Goal: Communication & Community: Connect with others

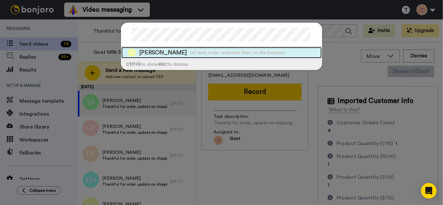
click at [194, 55] on span "1st time order, welcome them to the business" at bounding box center [237, 53] width 95 height 6
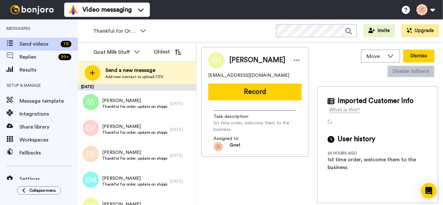
click at [412, 53] on button "Dismiss" at bounding box center [418, 56] width 31 height 13
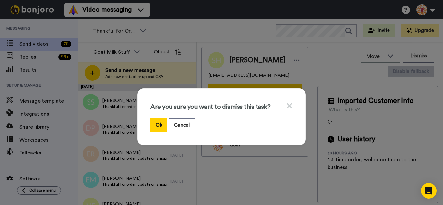
drag, startPoint x: 153, startPoint y: 125, endPoint x: 229, endPoint y: 58, distance: 101.4
click at [153, 124] on button "Ok" at bounding box center [159, 125] width 17 height 14
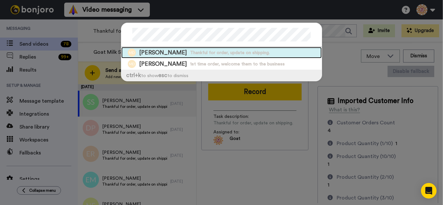
click at [190, 55] on span "Thankful for order, update on shipping." at bounding box center [230, 53] width 80 height 6
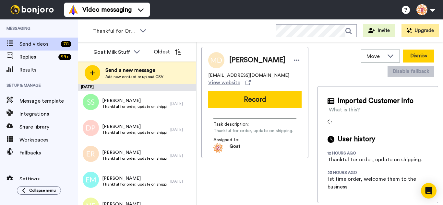
click at [416, 56] on button "Dismiss" at bounding box center [418, 56] width 31 height 13
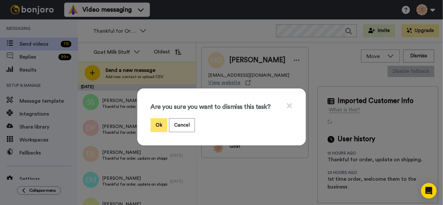
click at [154, 128] on button "Ok" at bounding box center [159, 125] width 17 height 14
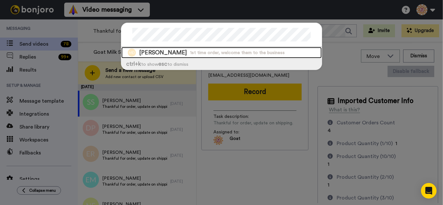
click at [203, 50] on span "1st time order, welcome them to the business" at bounding box center [237, 53] width 95 height 6
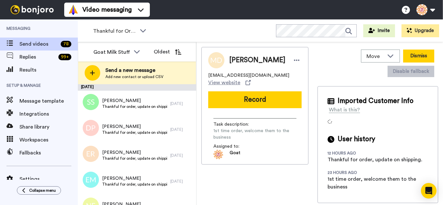
click at [419, 54] on button "Dismiss" at bounding box center [418, 56] width 31 height 13
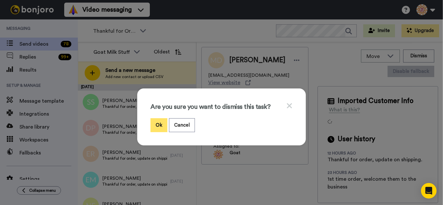
click at [157, 125] on button "Ok" at bounding box center [159, 125] width 17 height 14
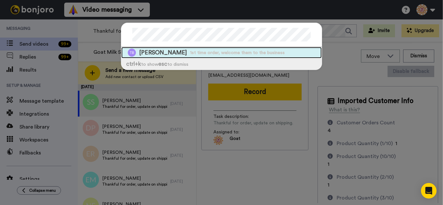
click at [178, 56] on div "Timothy Branch 1st time order, welcome them to the business" at bounding box center [221, 52] width 201 height 11
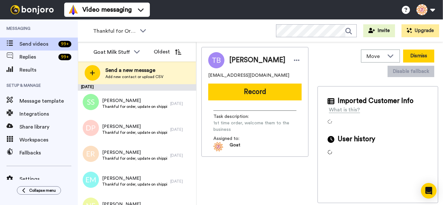
click at [407, 60] on button "Dismiss" at bounding box center [418, 56] width 31 height 13
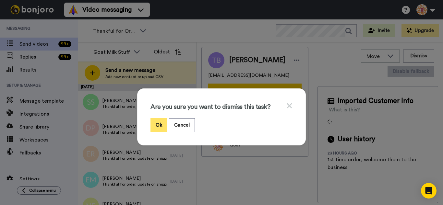
click at [154, 119] on button "Ok" at bounding box center [159, 125] width 17 height 14
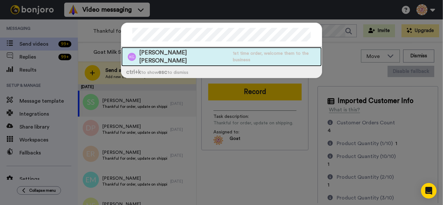
click at [249, 53] on span "1st time order, welcome them to the business" at bounding box center [277, 56] width 89 height 13
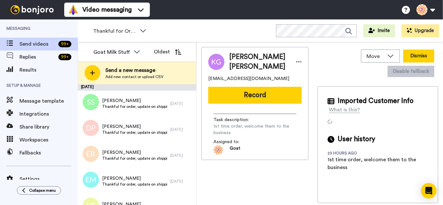
click at [410, 57] on button "Dismiss" at bounding box center [418, 56] width 31 height 13
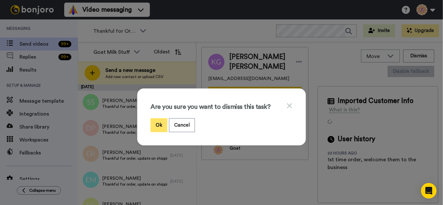
click at [160, 129] on button "Ok" at bounding box center [159, 125] width 17 height 14
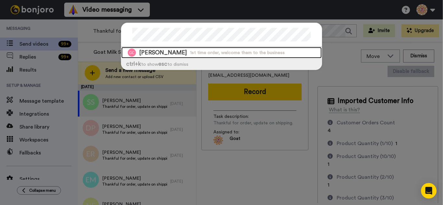
drag, startPoint x: 206, startPoint y: 54, endPoint x: 237, endPoint y: 52, distance: 30.2
click at [206, 54] on span "1st time order, welcome them to the business" at bounding box center [237, 53] width 95 height 6
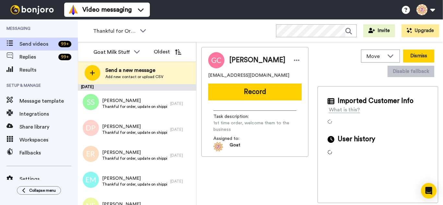
click at [412, 58] on button "Dismiss" at bounding box center [418, 56] width 31 height 13
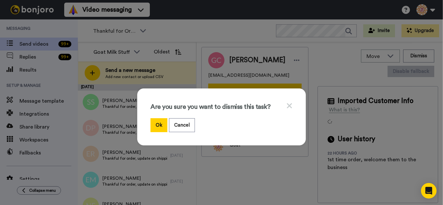
click at [160, 120] on button "Ok" at bounding box center [159, 125] width 17 height 14
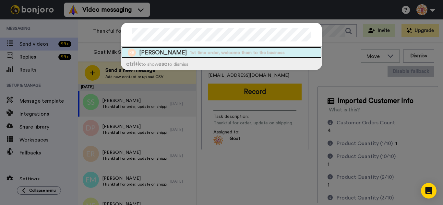
click at [201, 49] on div "Kim Balgoyen 1st time order, welcome them to the business" at bounding box center [221, 52] width 201 height 11
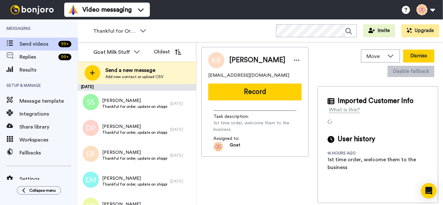
click at [418, 52] on button "Dismiss" at bounding box center [418, 56] width 31 height 13
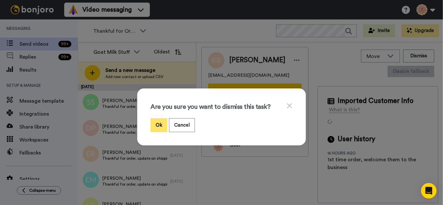
drag, startPoint x: 156, startPoint y: 125, endPoint x: 163, endPoint y: 119, distance: 9.5
click at [157, 124] on button "Ok" at bounding box center [159, 125] width 17 height 14
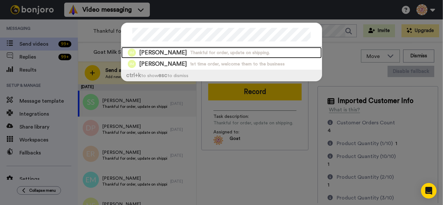
drag, startPoint x: 209, startPoint y: 52, endPoint x: 262, endPoint y: 59, distance: 53.7
click at [209, 52] on span "Thankful for order, update on shipping." at bounding box center [230, 53] width 80 height 6
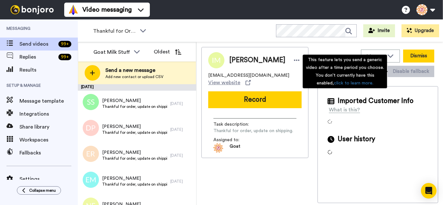
click at [416, 56] on button "Dismiss" at bounding box center [418, 56] width 31 height 13
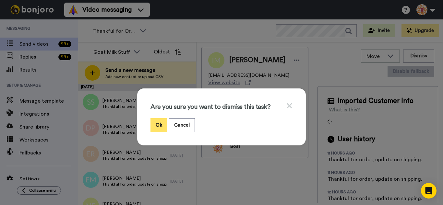
click at [156, 125] on button "Ok" at bounding box center [159, 125] width 17 height 14
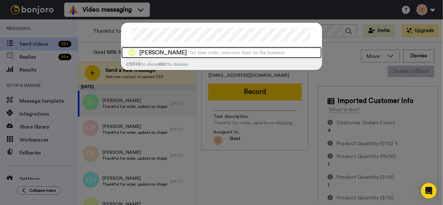
drag, startPoint x: 191, startPoint y: 53, endPoint x: 248, endPoint y: 54, distance: 56.8
click at [190, 55] on span "1st time order, welcome them to the business" at bounding box center [237, 53] width 95 height 6
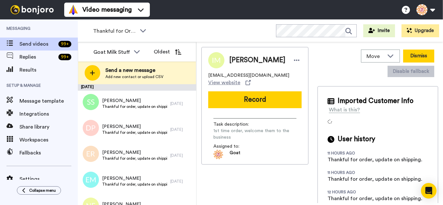
click at [422, 56] on button "Dismiss" at bounding box center [418, 56] width 31 height 13
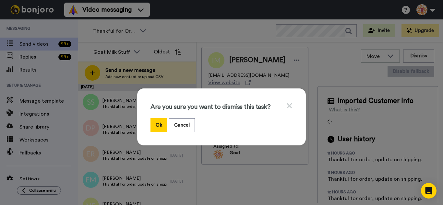
drag, startPoint x: 155, startPoint y: 123, endPoint x: 251, endPoint y: 8, distance: 149.9
click at [155, 121] on button "Ok" at bounding box center [159, 125] width 17 height 14
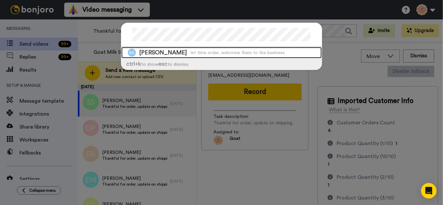
drag, startPoint x: 184, startPoint y: 52, endPoint x: 258, endPoint y: 51, distance: 74.3
click at [184, 52] on span "Blanche Aufderhar" at bounding box center [163, 53] width 48 height 8
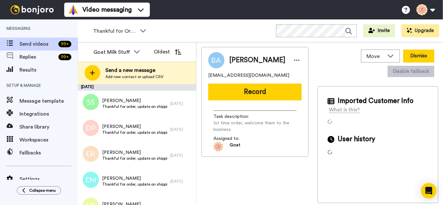
click at [414, 60] on button "Dismiss" at bounding box center [418, 56] width 31 height 13
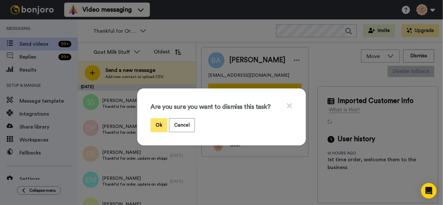
click at [157, 122] on button "Ok" at bounding box center [159, 125] width 17 height 14
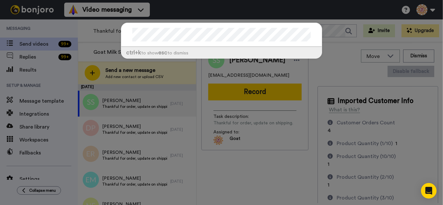
click at [263, 9] on div "ctrl +k to show esc to dismiss" at bounding box center [221, 102] width 443 height 205
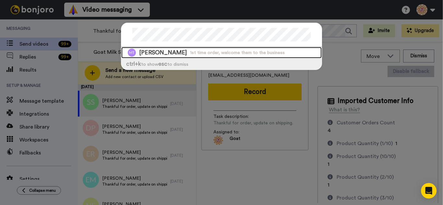
drag, startPoint x: 194, startPoint y: 55, endPoint x: 199, endPoint y: 56, distance: 5.2
click at [194, 55] on span "1st time order, welcome them to the business" at bounding box center [237, 53] width 95 height 6
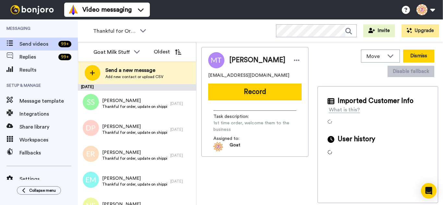
click at [411, 55] on button "Dismiss" at bounding box center [418, 56] width 31 height 13
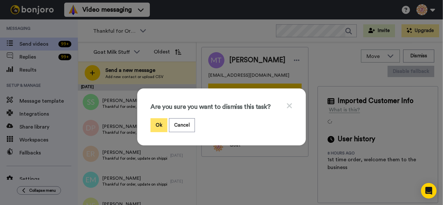
click at [158, 124] on button "Ok" at bounding box center [159, 125] width 17 height 14
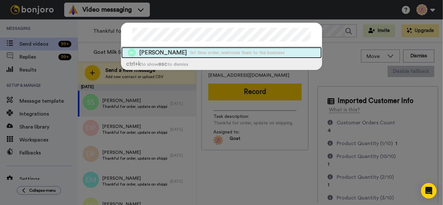
click at [168, 54] on span "Brenda Fores" at bounding box center [163, 53] width 48 height 8
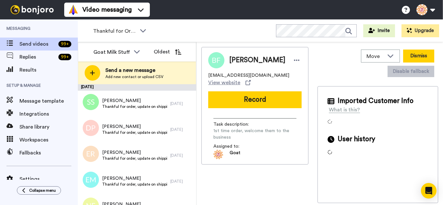
click at [413, 57] on button "Dismiss" at bounding box center [418, 56] width 31 height 13
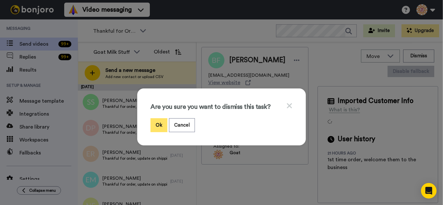
drag, startPoint x: 159, startPoint y: 122, endPoint x: 175, endPoint y: 27, distance: 96.4
click at [159, 121] on button "Ok" at bounding box center [159, 125] width 17 height 14
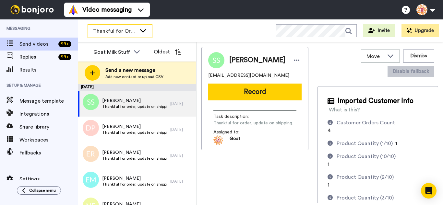
click at [131, 31] on span "Thankful for Orders" at bounding box center [114, 31] width 43 height 8
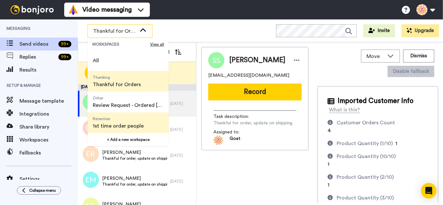
click at [122, 124] on span "1st time order people" at bounding box center [118, 126] width 51 height 8
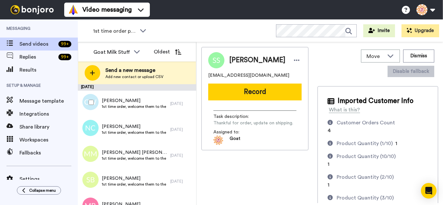
click at [88, 101] on div at bounding box center [89, 102] width 23 height 23
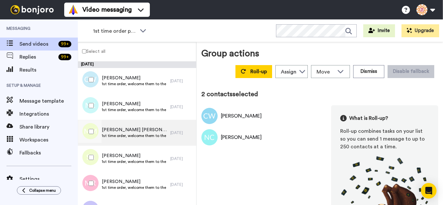
drag, startPoint x: 94, startPoint y: 130, endPoint x: 94, endPoint y: 143, distance: 13.6
click at [94, 130] on div at bounding box center [89, 131] width 23 height 23
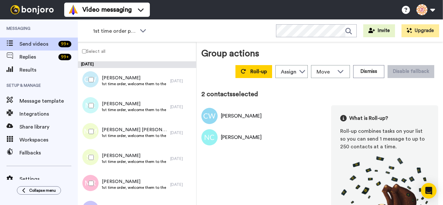
click at [95, 156] on div at bounding box center [89, 157] width 23 height 23
click at [92, 181] on div at bounding box center [89, 183] width 23 height 23
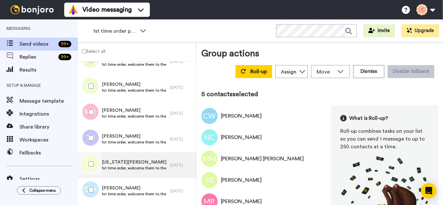
scroll to position [130, 0]
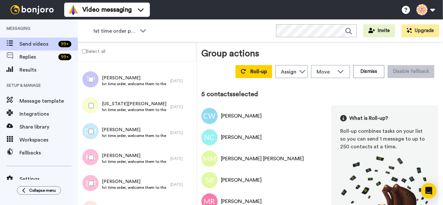
drag, startPoint x: 88, startPoint y: 80, endPoint x: 91, endPoint y: 115, distance: 34.9
click at [87, 82] on div at bounding box center [89, 79] width 23 height 23
click at [91, 115] on div at bounding box center [89, 105] width 23 height 23
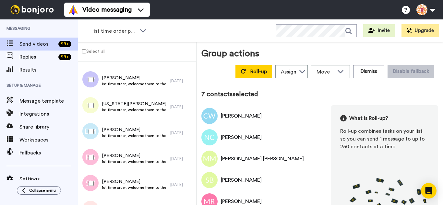
drag, startPoint x: 93, startPoint y: 137, endPoint x: 92, endPoint y: 155, distance: 17.6
click at [93, 137] on div at bounding box center [89, 131] width 23 height 23
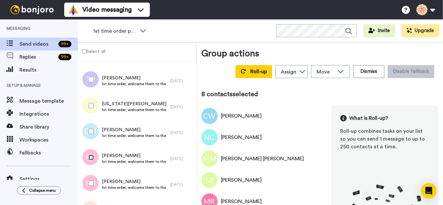
click at [92, 168] on div at bounding box center [89, 157] width 23 height 23
click at [92, 181] on div at bounding box center [89, 183] width 23 height 23
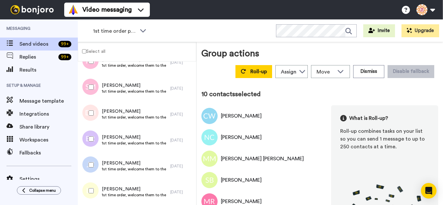
scroll to position [227, 0]
click at [96, 142] on div at bounding box center [89, 138] width 23 height 23
click at [93, 168] on div at bounding box center [89, 164] width 23 height 23
click at [92, 184] on div at bounding box center [89, 190] width 23 height 23
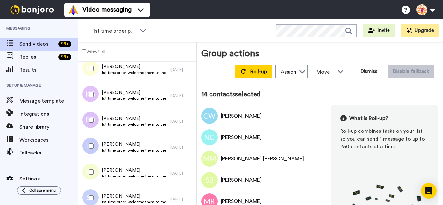
scroll to position [357, 0]
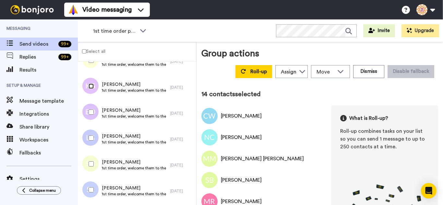
click at [88, 85] on div at bounding box center [89, 86] width 23 height 23
click at [89, 117] on div at bounding box center [89, 112] width 23 height 23
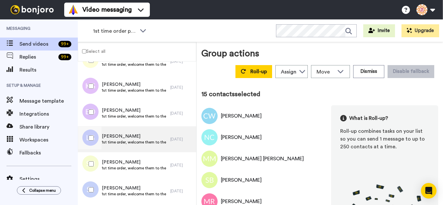
drag, startPoint x: 94, startPoint y: 144, endPoint x: 93, endPoint y: 151, distance: 6.6
click at [94, 145] on div at bounding box center [89, 138] width 23 height 23
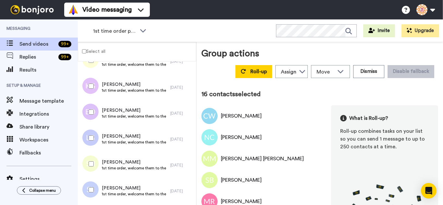
click at [93, 167] on div at bounding box center [89, 164] width 23 height 23
click at [96, 187] on div at bounding box center [89, 190] width 23 height 23
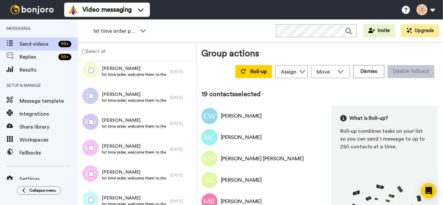
scroll to position [454, 0]
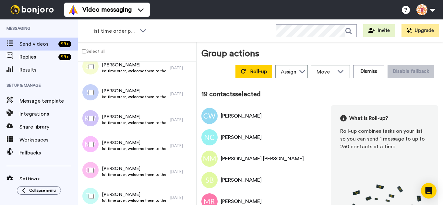
click at [91, 116] on div at bounding box center [89, 118] width 23 height 23
click at [97, 148] on div at bounding box center [89, 144] width 23 height 23
click at [96, 167] on div at bounding box center [89, 170] width 23 height 23
click at [95, 192] on div at bounding box center [89, 196] width 23 height 23
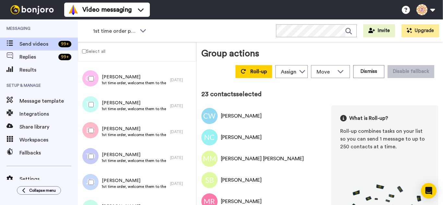
scroll to position [552, 0]
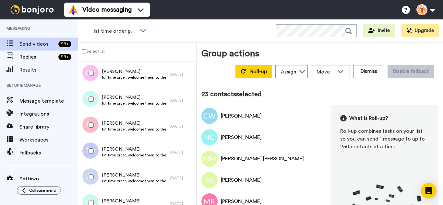
click at [93, 132] on div at bounding box center [89, 125] width 23 height 23
drag, startPoint x: 94, startPoint y: 152, endPoint x: 96, endPoint y: 168, distance: 16.7
click at [94, 152] on div at bounding box center [89, 151] width 23 height 23
click at [96, 169] on div at bounding box center [89, 177] width 23 height 23
click at [90, 194] on div at bounding box center [89, 203] width 23 height 23
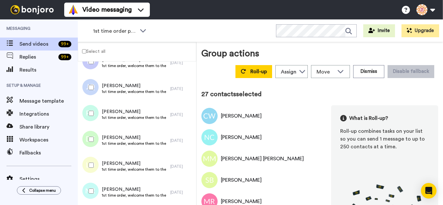
scroll to position [649, 0]
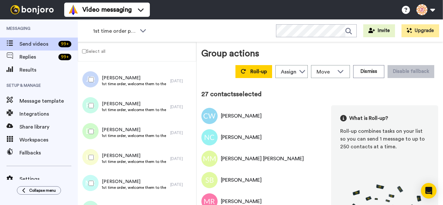
click at [94, 130] on div at bounding box center [89, 131] width 23 height 23
drag, startPoint x: 97, startPoint y: 150, endPoint x: 96, endPoint y: 176, distance: 25.7
click at [97, 151] on div at bounding box center [89, 157] width 23 height 23
drag, startPoint x: 96, startPoint y: 176, endPoint x: 94, endPoint y: 181, distance: 6.0
click at [95, 179] on div at bounding box center [89, 183] width 23 height 23
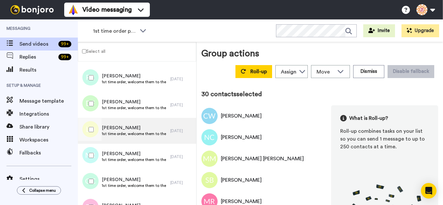
scroll to position [747, 0]
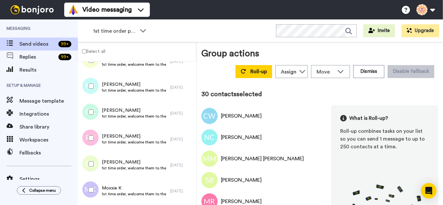
drag, startPoint x: 95, startPoint y: 107, endPoint x: 98, endPoint y: 142, distance: 34.2
click at [95, 116] on div at bounding box center [89, 112] width 23 height 23
click at [100, 148] on div at bounding box center [89, 138] width 23 height 23
click at [95, 165] on div at bounding box center [89, 164] width 23 height 23
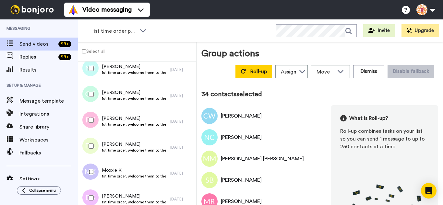
scroll to position [844, 0]
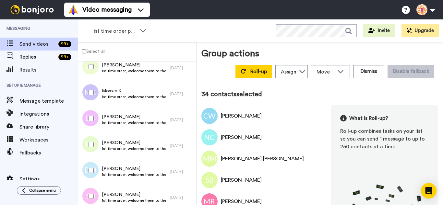
drag, startPoint x: 87, startPoint y: 119, endPoint x: 88, endPoint y: 139, distance: 19.8
click at [87, 122] on div at bounding box center [89, 118] width 23 height 23
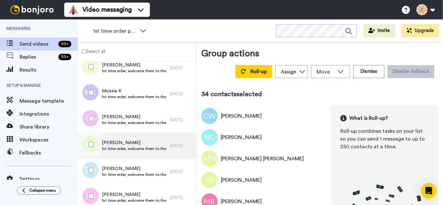
drag, startPoint x: 91, startPoint y: 149, endPoint x: 91, endPoint y: 159, distance: 9.7
click at [90, 150] on div at bounding box center [89, 144] width 23 height 23
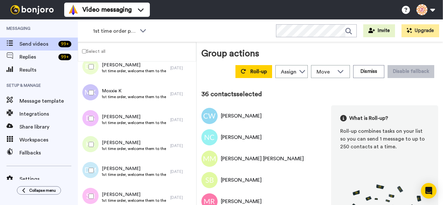
click at [93, 177] on div at bounding box center [89, 170] width 23 height 23
click at [92, 203] on div at bounding box center [89, 196] width 23 height 23
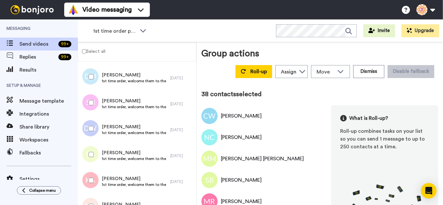
scroll to position [941, 0]
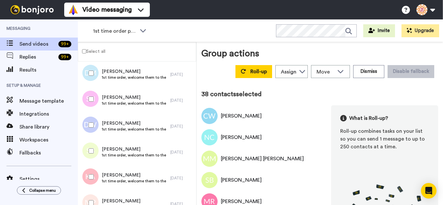
drag, startPoint x: 95, startPoint y: 150, endPoint x: 95, endPoint y: 159, distance: 9.1
click at [95, 150] on div at bounding box center [89, 151] width 23 height 23
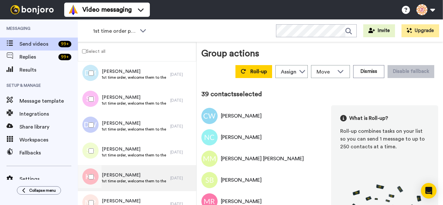
drag, startPoint x: 95, startPoint y: 169, endPoint x: 93, endPoint y: 191, distance: 22.2
click at [94, 174] on div at bounding box center [89, 177] width 23 height 23
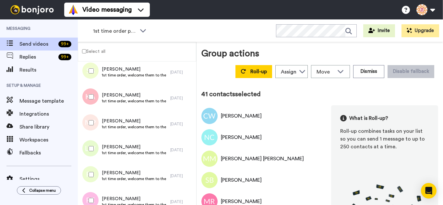
scroll to position [1039, 0]
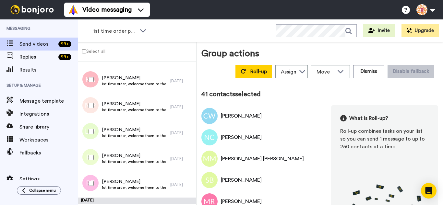
click at [94, 111] on div at bounding box center [89, 105] width 23 height 23
click at [92, 140] on div at bounding box center [89, 131] width 23 height 23
drag, startPoint x: 92, startPoint y: 150, endPoint x: 96, endPoint y: 181, distance: 31.7
click at [92, 155] on div at bounding box center [89, 157] width 23 height 23
drag, startPoint x: 96, startPoint y: 181, endPoint x: 97, endPoint y: 189, distance: 7.5
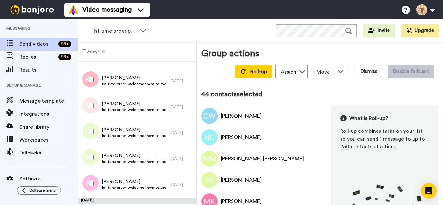
click at [97, 189] on div at bounding box center [89, 183] width 23 height 23
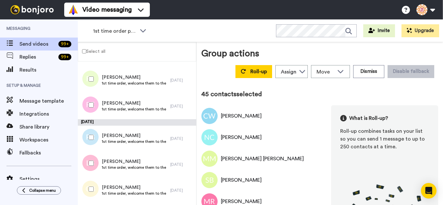
scroll to position [1136, 0]
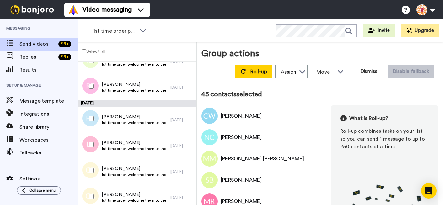
drag, startPoint x: 94, startPoint y: 121, endPoint x: 91, endPoint y: 138, distance: 16.8
click at [93, 124] on div at bounding box center [89, 118] width 23 height 23
drag, startPoint x: 94, startPoint y: 164, endPoint x: 94, endPoint y: 169, distance: 5.8
click at [94, 165] on div at bounding box center [89, 170] width 23 height 23
drag, startPoint x: 96, startPoint y: 193, endPoint x: 96, endPoint y: 187, distance: 6.8
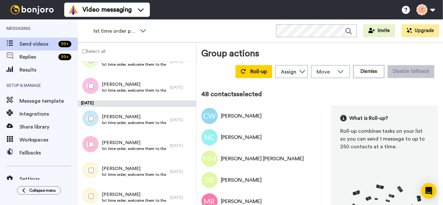
click at [96, 192] on div at bounding box center [89, 196] width 23 height 23
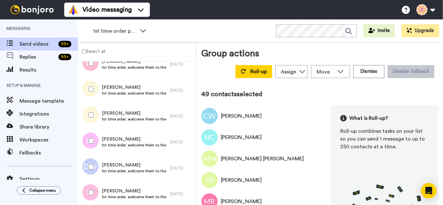
scroll to position [1234, 0]
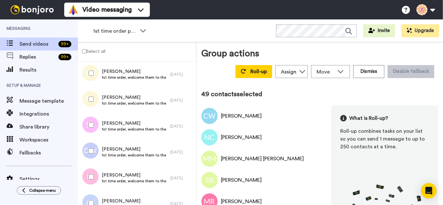
drag, startPoint x: 92, startPoint y: 129, endPoint x: 89, endPoint y: 144, distance: 15.4
click at [91, 130] on div at bounding box center [89, 125] width 23 height 23
drag, startPoint x: 92, startPoint y: 169, endPoint x: 93, endPoint y: 194, distance: 25.0
click at [92, 173] on div at bounding box center [89, 177] width 23 height 23
click at [94, 196] on div at bounding box center [89, 203] width 23 height 23
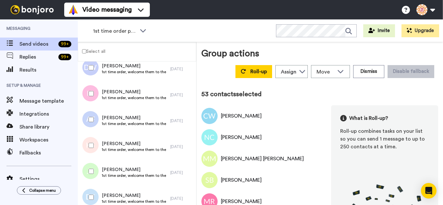
scroll to position [1331, 0]
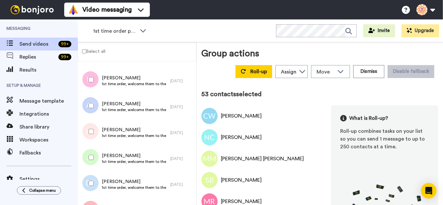
click at [96, 132] on div at bounding box center [89, 131] width 23 height 23
click at [93, 153] on div at bounding box center [89, 157] width 23 height 23
drag, startPoint x: 96, startPoint y: 180, endPoint x: 94, endPoint y: 185, distance: 5.0
click at [94, 181] on div at bounding box center [89, 183] width 23 height 23
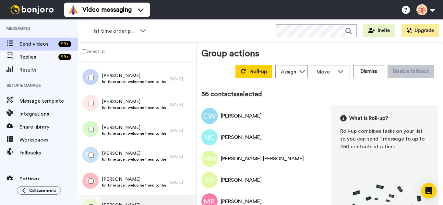
scroll to position [1428, 0]
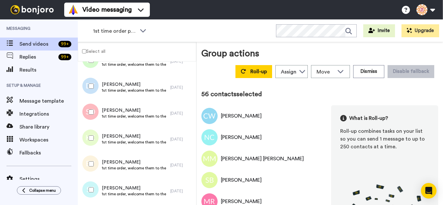
drag, startPoint x: 93, startPoint y: 117, endPoint x: 98, endPoint y: 147, distance: 30.7
click at [93, 119] on div at bounding box center [89, 112] width 23 height 23
click at [98, 147] on div at bounding box center [89, 138] width 23 height 23
click at [99, 159] on div at bounding box center [89, 164] width 23 height 23
drag, startPoint x: 94, startPoint y: 183, endPoint x: 93, endPoint y: 187, distance: 3.9
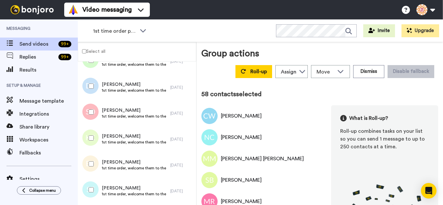
click at [93, 185] on div at bounding box center [89, 190] width 23 height 23
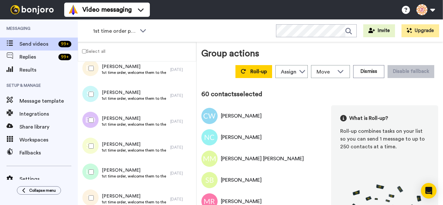
scroll to position [1558, 0]
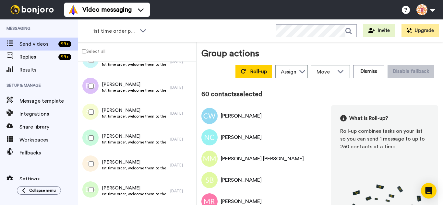
drag, startPoint x: 93, startPoint y: 91, endPoint x: 90, endPoint y: 105, distance: 14.5
click at [93, 92] on div at bounding box center [89, 86] width 23 height 23
drag, startPoint x: 95, startPoint y: 130, endPoint x: 98, endPoint y: 157, distance: 26.7
click at [96, 134] on div at bounding box center [89, 138] width 23 height 23
click at [98, 159] on div at bounding box center [89, 164] width 23 height 23
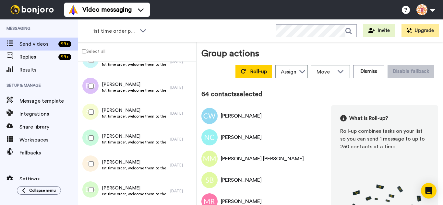
click at [96, 180] on div at bounding box center [89, 190] width 23 height 23
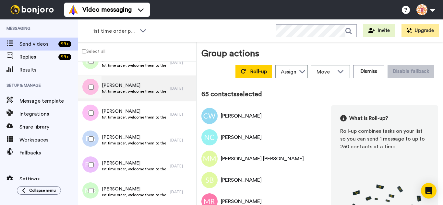
scroll to position [1688, 0]
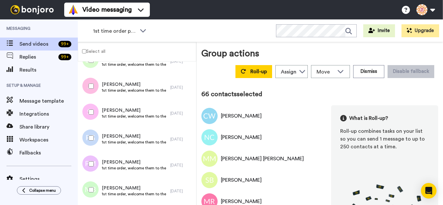
click at [93, 118] on div at bounding box center [89, 112] width 23 height 23
click at [92, 161] on div at bounding box center [89, 164] width 23 height 23
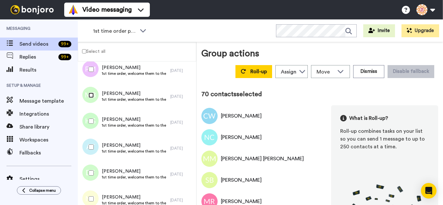
scroll to position [1785, 0]
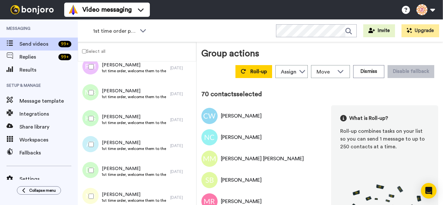
drag, startPoint x: 87, startPoint y: 122, endPoint x: 89, endPoint y: 140, distance: 18.3
click at [87, 124] on div at bounding box center [89, 118] width 23 height 23
drag, startPoint x: 92, startPoint y: 149, endPoint x: 94, endPoint y: 160, distance: 10.6
click at [92, 150] on div at bounding box center [89, 144] width 23 height 23
drag, startPoint x: 95, startPoint y: 168, endPoint x: 93, endPoint y: 188, distance: 20.2
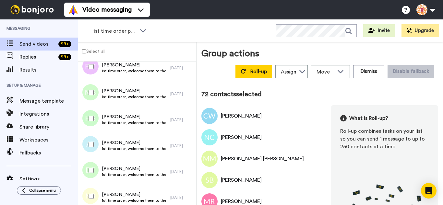
click at [94, 170] on div at bounding box center [89, 170] width 23 height 23
drag, startPoint x: 93, startPoint y: 188, endPoint x: 93, endPoint y: 194, distance: 5.5
click at [93, 193] on div at bounding box center [89, 196] width 23 height 23
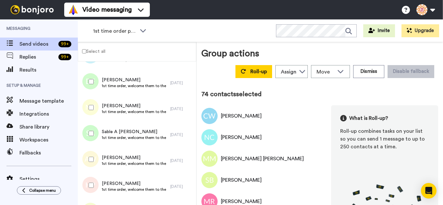
scroll to position [1883, 0]
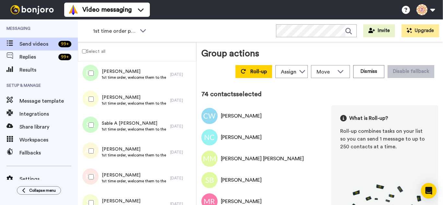
click at [91, 132] on div at bounding box center [89, 125] width 23 height 23
click at [97, 160] on div at bounding box center [89, 151] width 23 height 23
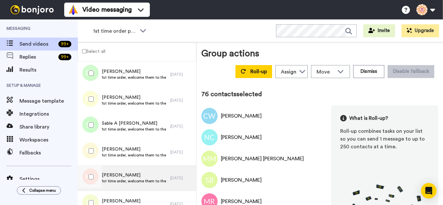
drag, startPoint x: 99, startPoint y: 176, endPoint x: 98, endPoint y: 189, distance: 13.3
click at [98, 177] on div at bounding box center [89, 177] width 23 height 23
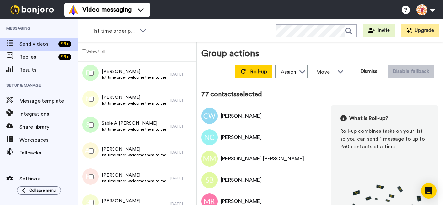
click at [95, 202] on div at bounding box center [89, 203] width 23 height 23
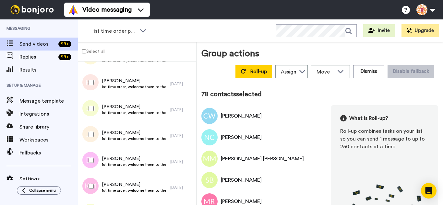
scroll to position [1980, 0]
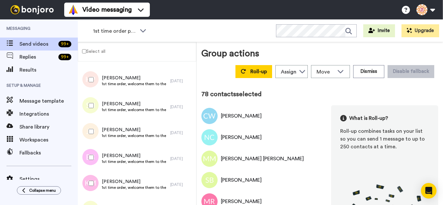
drag, startPoint x: 87, startPoint y: 132, endPoint x: 92, endPoint y: 155, distance: 23.6
click at [87, 134] on div at bounding box center [89, 131] width 23 height 23
click at [94, 178] on div at bounding box center [89, 183] width 23 height 23
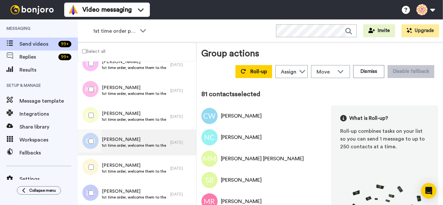
scroll to position [2078, 0]
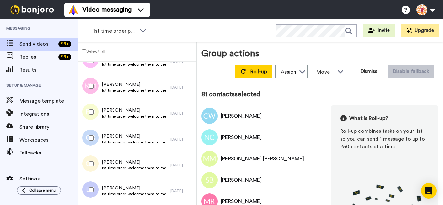
drag
click at [87, 109] on div at bounding box center [89, 112] width 23 height 23
click at [96, 143] on div at bounding box center [89, 138] width 23 height 23
click at [95, 155] on div at bounding box center [89, 164] width 23 height 23
click at [90, 186] on div at bounding box center [89, 190] width 23 height 23
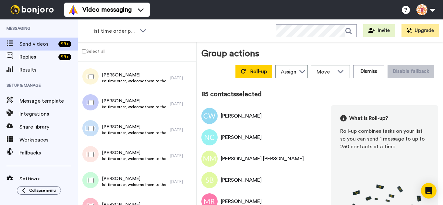
scroll to position [2175, 0]
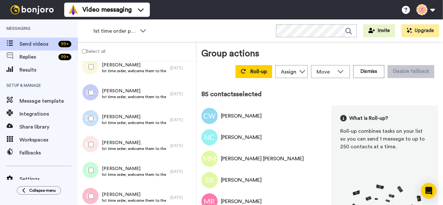
click at [89, 120] on div at bounding box center [89, 118] width 23 height 23
click at [95, 143] on div at bounding box center [89, 144] width 23 height 23
click at [94, 164] on div at bounding box center [89, 170] width 23 height 23
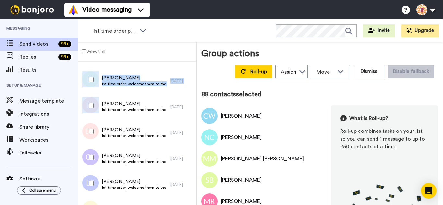
scroll to position [2272, 0]
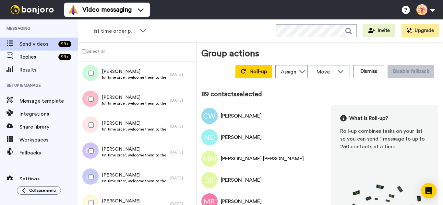
click at [87, 125] on div at bounding box center [89, 125] width 23 height 23
click at [90, 142] on div at bounding box center [89, 151] width 23 height 23
click at [91, 171] on div at bounding box center [89, 177] width 23 height 23
click at [95, 197] on div at bounding box center [89, 203] width 23 height 23
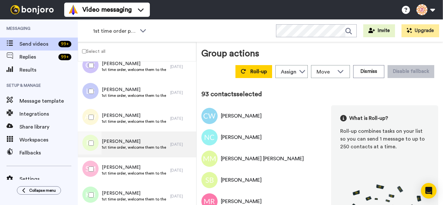
scroll to position [2370, 0]
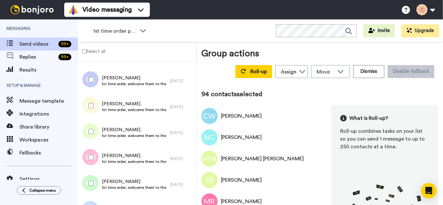
click at [96, 158] on div at bounding box center [89, 157] width 23 height 23
click at [95, 177] on div at bounding box center [89, 183] width 23 height 23
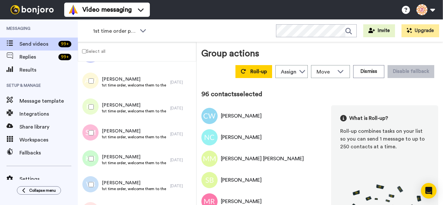
scroll to position [2466, 0]
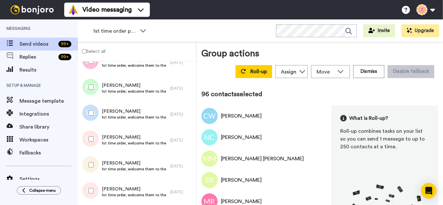
click at [93, 120] on div at bounding box center [89, 113] width 23 height 23
click at [89, 143] on div at bounding box center [89, 139] width 23 height 23
click at [92, 168] on div at bounding box center [89, 165] width 23 height 23
click at [94, 186] on div at bounding box center [89, 191] width 23 height 23
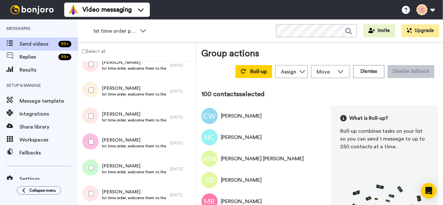
scroll to position [2563, 0]
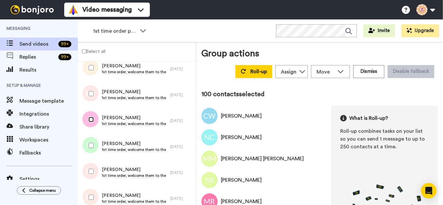
click at [88, 125] on div at bounding box center [89, 119] width 23 height 23
click at [90, 151] on div at bounding box center [89, 145] width 23 height 23
click at [91, 164] on div at bounding box center [89, 171] width 23 height 23
click at [94, 196] on div at bounding box center [89, 197] width 23 height 23
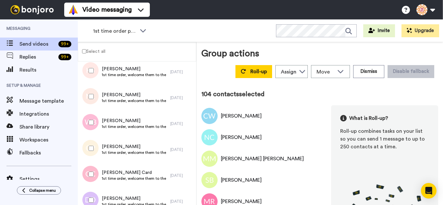
scroll to position [2693, 0]
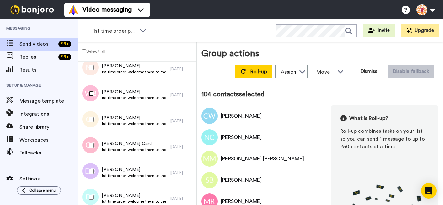
click at [89, 98] on div at bounding box center [89, 93] width 23 height 23
click at [89, 123] on div at bounding box center [89, 119] width 23 height 23
click at [93, 143] on div at bounding box center [89, 145] width 23 height 23
click at [95, 189] on div at bounding box center [89, 197] width 23 height 23
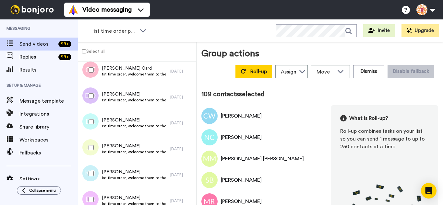
scroll to position [2791, 0]
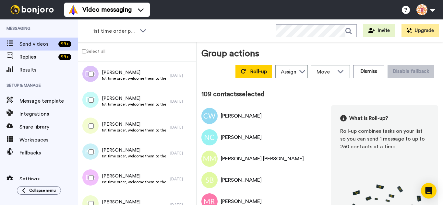
click at [91, 122] on div at bounding box center [89, 126] width 23 height 23
click at [97, 155] on div at bounding box center [89, 152] width 23 height 23
click at [95, 178] on div at bounding box center [89, 178] width 23 height 23
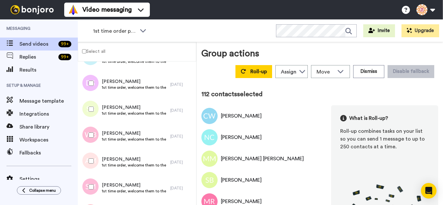
scroll to position [2888, 0]
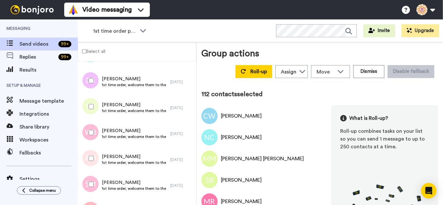
click at [92, 139] on div at bounding box center [89, 132] width 23 height 23
click at [92, 157] on div at bounding box center [89, 158] width 23 height 23
click at [92, 180] on div at bounding box center [89, 184] width 23 height 23
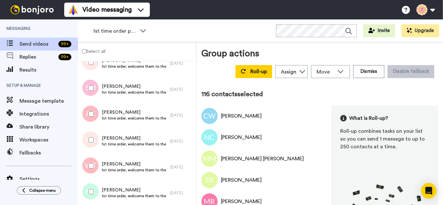
scroll to position [2985, 0]
click at [94, 124] on div at bounding box center [89, 113] width 23 height 23
click at [99, 149] on div at bounding box center [89, 139] width 23 height 23
click at [95, 170] on div at bounding box center [89, 165] width 23 height 23
click at [98, 189] on div at bounding box center [89, 191] width 23 height 23
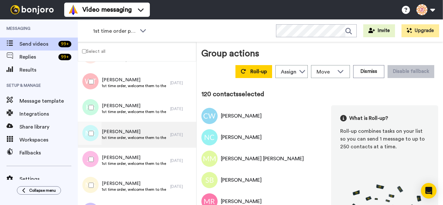
scroll to position [3083, 0]
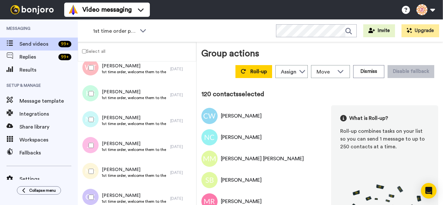
click at [96, 147] on div at bounding box center [89, 145] width 23 height 23
click at [96, 171] on div at bounding box center [89, 171] width 23 height 23
click at [98, 190] on div at bounding box center [89, 197] width 23 height 23
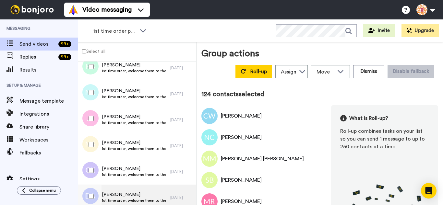
scroll to position [0, 0]
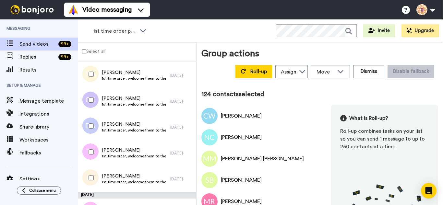
click at [96, 130] on div at bounding box center [89, 126] width 23 height 23
click at [93, 147] on div at bounding box center [89, 152] width 23 height 23
click at [96, 170] on div at bounding box center [89, 178] width 23 height 23
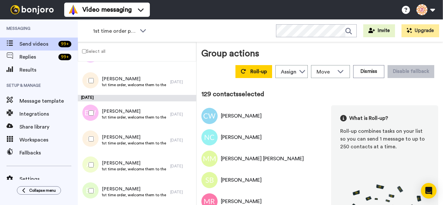
click at [92, 162] on div at bounding box center [89, 165] width 23 height 23
click at [97, 190] on div at bounding box center [89, 191] width 23 height 23
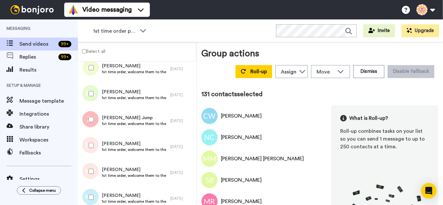
click at [93, 125] on div at bounding box center [89, 119] width 23 height 23
click at [96, 144] on div at bounding box center [89, 145] width 23 height 23
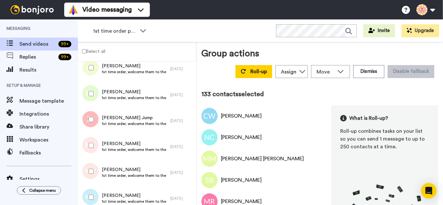
click at [95, 194] on div at bounding box center [89, 197] width 23 height 23
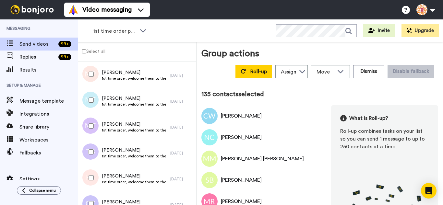
click at [92, 125] on div at bounding box center [89, 126] width 23 height 23
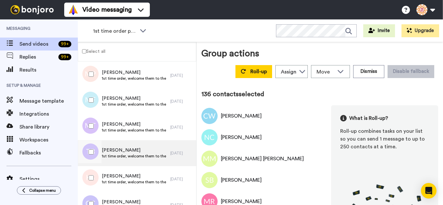
click at [92, 151] on div at bounding box center [89, 152] width 23 height 23
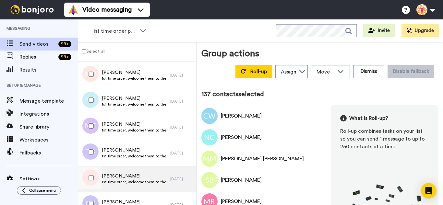
click at [94, 173] on div at bounding box center [89, 178] width 23 height 23
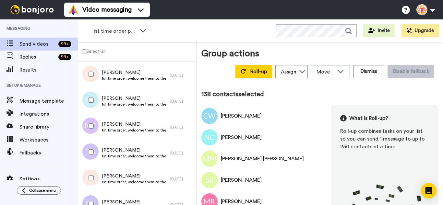
click at [94, 200] on div at bounding box center [89, 204] width 23 height 23
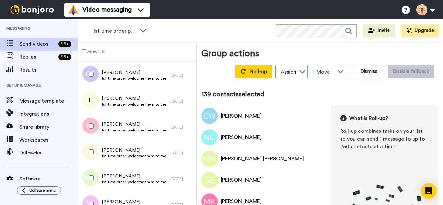
click at [91, 105] on div at bounding box center [89, 100] width 23 height 23
click at [88, 130] on div at bounding box center [89, 126] width 23 height 23
click at [92, 153] on div at bounding box center [89, 152] width 23 height 23
click at [96, 187] on div at bounding box center [89, 178] width 23 height 23
click at [96, 199] on div at bounding box center [89, 204] width 23 height 23
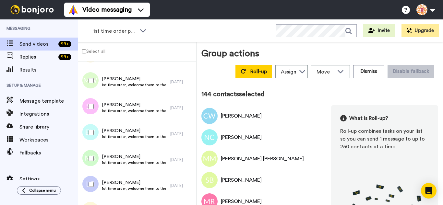
click at [88, 132] on div at bounding box center [89, 132] width 23 height 23
click at [92, 163] on div at bounding box center [89, 158] width 23 height 23
click at [94, 192] on div at bounding box center [89, 184] width 23 height 23
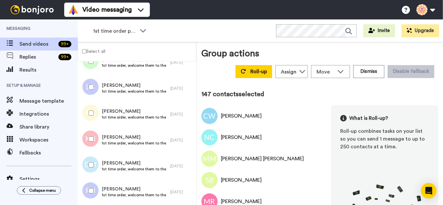
click at [95, 113] on div at bounding box center [89, 113] width 23 height 23
click at [95, 141] on div at bounding box center [89, 139] width 23 height 23
click at [94, 164] on div at bounding box center [89, 165] width 23 height 23
click at [90, 187] on div at bounding box center [89, 191] width 23 height 23
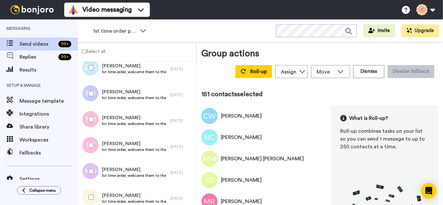
click at [94, 119] on div at bounding box center [89, 119] width 23 height 23
click at [95, 168] on div at bounding box center [89, 171] width 23 height 23
click at [97, 192] on div at bounding box center [89, 197] width 23 height 23
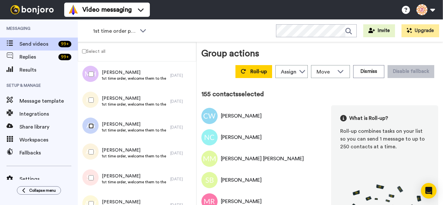
click at [93, 130] on div at bounding box center [89, 126] width 23 height 23
click at [97, 158] on div at bounding box center [89, 152] width 23 height 23
click at [99, 180] on div at bounding box center [89, 178] width 23 height 23
click at [99, 188] on div at bounding box center [89, 178] width 23 height 23
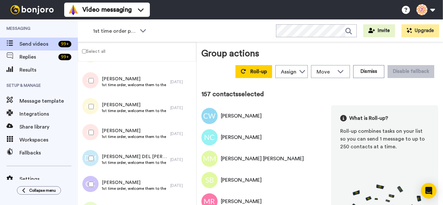
click at [86, 82] on div at bounding box center [89, 80] width 23 height 23
click at [97, 139] on div at bounding box center [89, 132] width 23 height 23
click at [94, 162] on div at bounding box center [89, 158] width 23 height 23
click at [93, 180] on div at bounding box center [89, 184] width 23 height 23
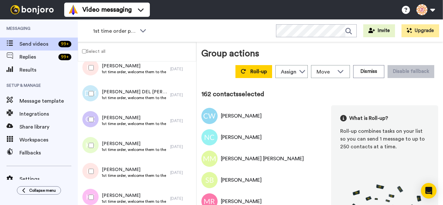
click at [93, 142] on div at bounding box center [89, 145] width 23 height 23
click at [98, 167] on div at bounding box center [89, 171] width 23 height 23
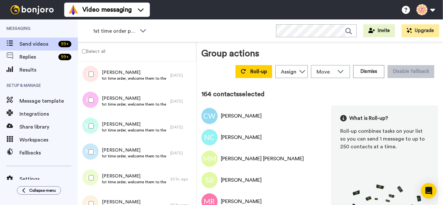
click at [94, 115] on div at bounding box center [89, 126] width 23 height 23
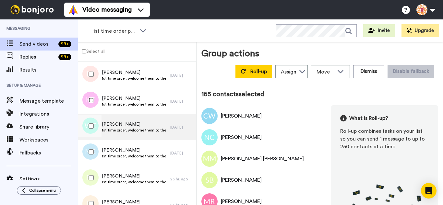
click at [89, 103] on div at bounding box center [89, 100] width 23 height 23
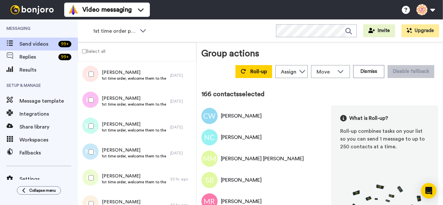
click at [95, 157] on div at bounding box center [89, 152] width 23 height 23
click at [99, 188] on div at bounding box center [89, 178] width 23 height 23
click at [97, 198] on div at bounding box center [89, 204] width 23 height 23
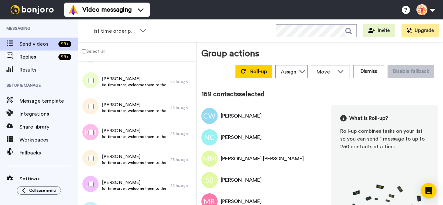
click at [86, 132] on div at bounding box center [89, 132] width 23 height 23
click at [92, 189] on div at bounding box center [89, 184] width 23 height 23
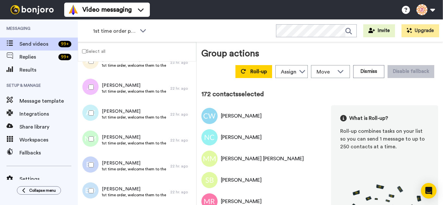
click at [79, 110] on div at bounding box center [89, 113] width 23 height 23
click at [90, 165] on div at bounding box center [89, 165] width 23 height 23
click at [94, 189] on div at bounding box center [89, 191] width 23 height 23
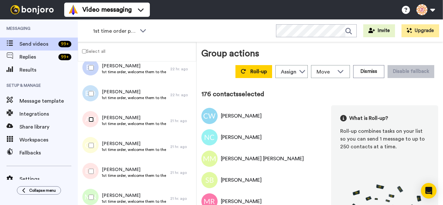
click at [93, 124] on div at bounding box center [89, 119] width 23 height 23
click at [95, 148] on div at bounding box center [89, 145] width 23 height 23
click at [94, 173] on div at bounding box center [89, 171] width 23 height 23
click at [96, 192] on div at bounding box center [89, 197] width 23 height 23
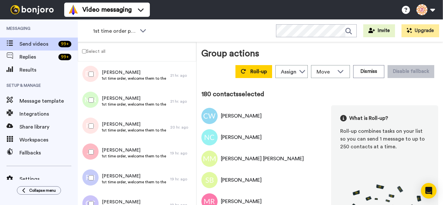
click at [90, 131] on div at bounding box center [89, 126] width 23 height 23
click at [91, 156] on div at bounding box center [89, 152] width 23 height 23
click at [92, 175] on div at bounding box center [89, 178] width 23 height 23
click at [92, 198] on div at bounding box center [89, 204] width 23 height 23
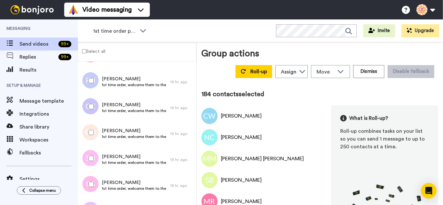
click at [90, 137] on div at bounding box center [89, 132] width 23 height 23
click at [94, 183] on div at bounding box center [89, 184] width 23 height 23
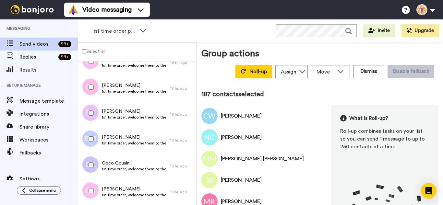
click at [94, 118] on div at bounding box center [89, 113] width 23 height 23
click at [96, 167] on div at bounding box center [89, 165] width 23 height 23
click at [97, 191] on div at bounding box center [89, 191] width 23 height 23
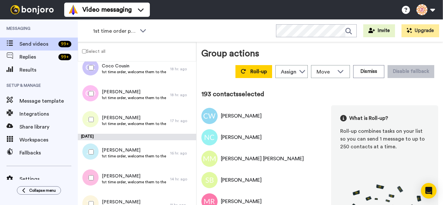
click at [98, 181] on div at bounding box center [89, 178] width 23 height 23
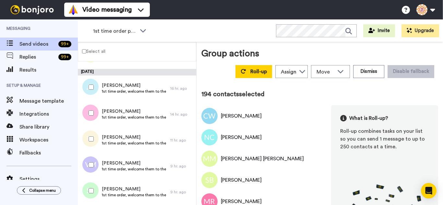
click at [95, 142] on div at bounding box center [89, 139] width 23 height 23
click at [87, 167] on div at bounding box center [89, 165] width 23 height 23
click at [95, 193] on div at bounding box center [89, 191] width 23 height 23
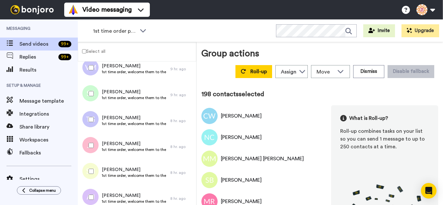
click at [92, 153] on div at bounding box center [89, 145] width 23 height 23
click at [96, 173] on div at bounding box center [89, 171] width 23 height 23
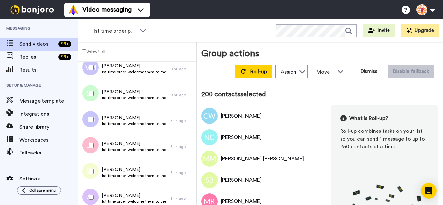
click at [95, 200] on div at bounding box center [89, 197] width 23 height 23
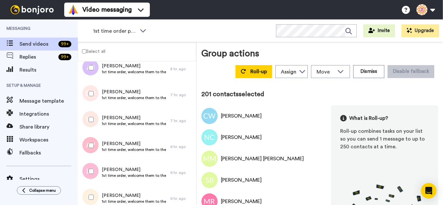
click at [87, 97] on div at bounding box center [89, 93] width 23 height 23
click at [90, 124] on div at bounding box center [89, 119] width 23 height 23
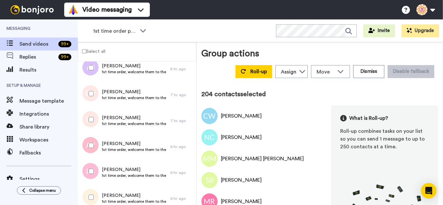
click at [96, 192] on div at bounding box center [89, 197] width 23 height 23
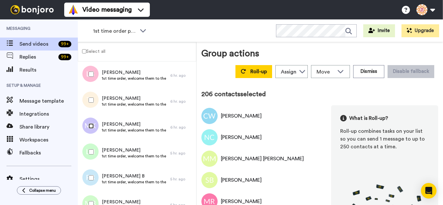
click at [89, 129] on div at bounding box center [89, 126] width 23 height 23
click at [95, 157] on div at bounding box center [89, 152] width 23 height 23
click at [95, 189] on div at bounding box center [89, 178] width 23 height 23
click at [94, 201] on div at bounding box center [89, 204] width 23 height 23
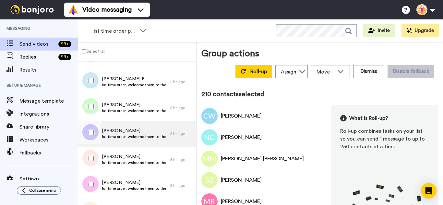
click at [94, 132] on div at bounding box center [89, 132] width 23 height 23
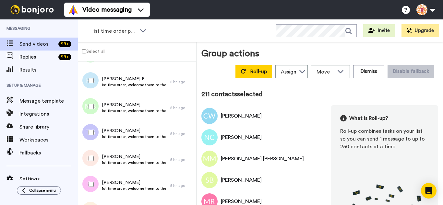
click at [96, 165] on div at bounding box center [89, 158] width 23 height 23
click at [97, 184] on div at bounding box center [89, 184] width 23 height 23
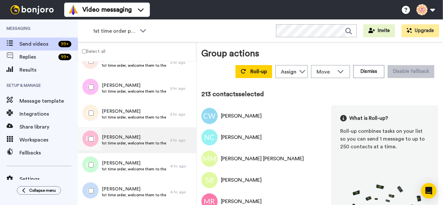
click at [97, 111] on div at bounding box center [89, 113] width 23 height 23
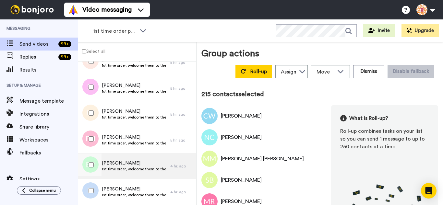
click at [95, 168] on div at bounding box center [89, 165] width 23 height 23
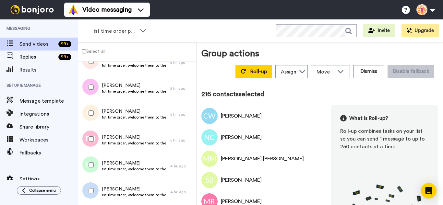
click at [98, 187] on div at bounding box center [89, 191] width 23 height 23
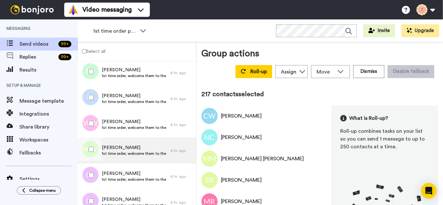
scroll to position [5615, 0]
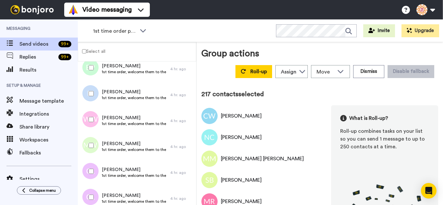
click at [92, 120] on div at bounding box center [89, 119] width 23 height 23
click at [96, 144] on div at bounding box center [89, 145] width 23 height 23
click at [96, 173] on div at bounding box center [89, 171] width 23 height 23
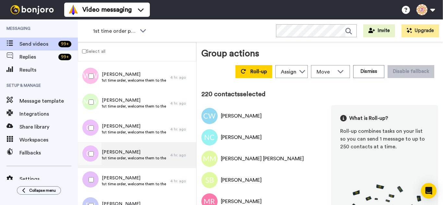
scroll to position [5712, 0]
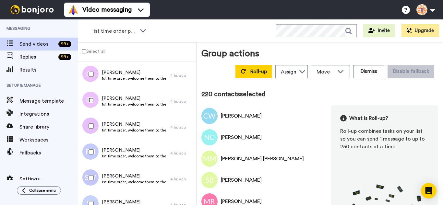
click at [90, 103] on div at bounding box center [89, 100] width 23 height 23
click at [95, 133] on div at bounding box center [89, 126] width 23 height 23
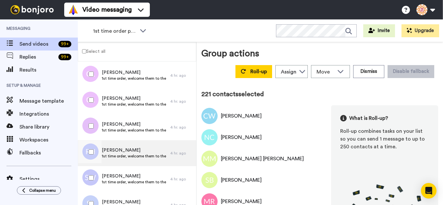
click at [95, 150] on div at bounding box center [89, 152] width 23 height 23
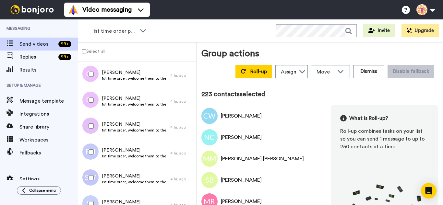
click at [97, 197] on div at bounding box center [89, 204] width 23 height 23
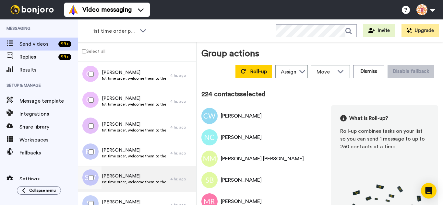
click at [92, 181] on div at bounding box center [89, 178] width 23 height 23
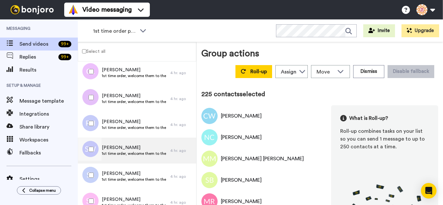
scroll to position [5810, 0]
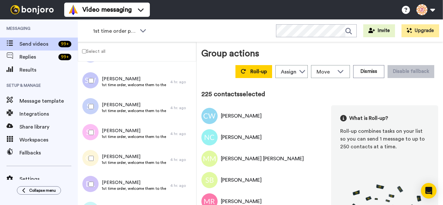
click at [93, 103] on div at bounding box center [89, 106] width 23 height 23
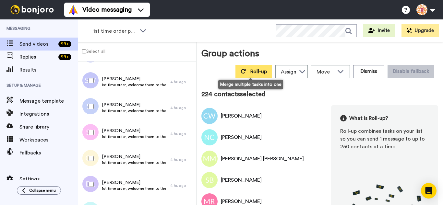
click at [251, 71] on span "Roll-up" at bounding box center [259, 71] width 17 height 5
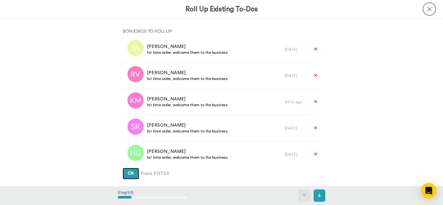
click at [123, 168] on button "Ok" at bounding box center [131, 174] width 17 height 12
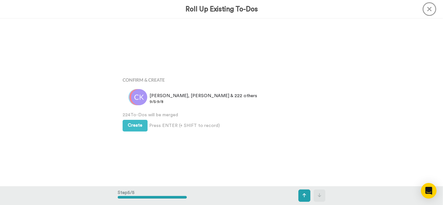
scroll to position [672, 0]
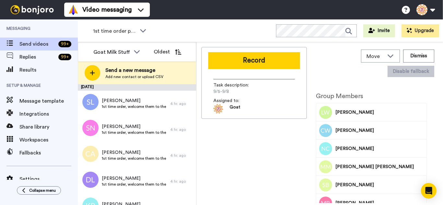
click at [235, 56] on button "Record" at bounding box center [254, 60] width 92 height 17
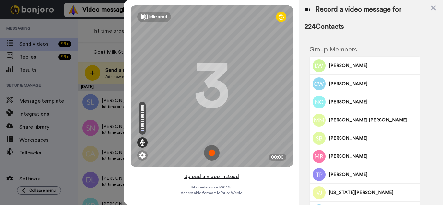
click at [230, 176] on button "Upload a video instead" at bounding box center [211, 177] width 59 height 8
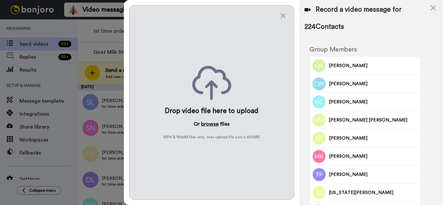
click at [216, 125] on button "browse" at bounding box center [210, 124] width 18 height 8
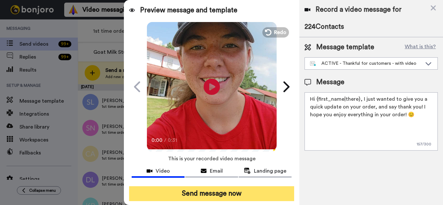
click at [246, 191] on button "Send message now" at bounding box center [211, 194] width 165 height 15
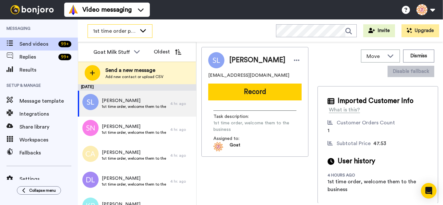
click at [119, 28] on span "1st time order people" at bounding box center [114, 31] width 43 height 8
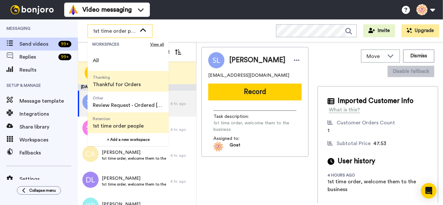
click at [121, 78] on span "Thanking" at bounding box center [117, 77] width 48 height 5
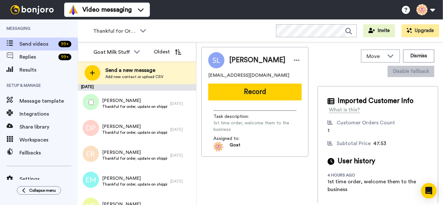
click at [94, 101] on div at bounding box center [89, 102] width 23 height 23
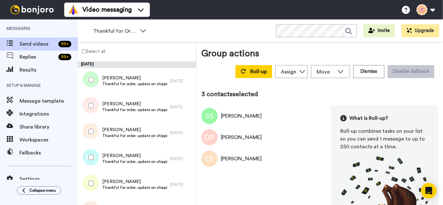
drag, startPoint x: 92, startPoint y: 163, endPoint x: 92, endPoint y: 175, distance: 12.0
click at [92, 163] on div at bounding box center [89, 157] width 23 height 23
click at [92, 182] on div at bounding box center [89, 183] width 23 height 23
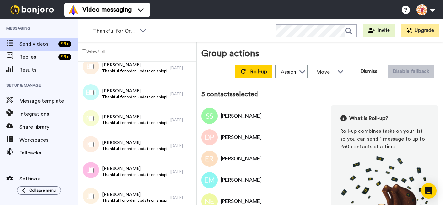
scroll to position [97, 0]
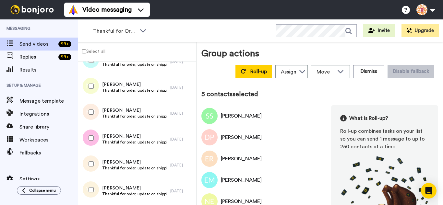
drag, startPoint x: 94, startPoint y: 115, endPoint x: 91, endPoint y: 144, distance: 30.1
click at [94, 117] on div at bounding box center [89, 112] width 23 height 23
click at [91, 144] on div at bounding box center [89, 138] width 23 height 23
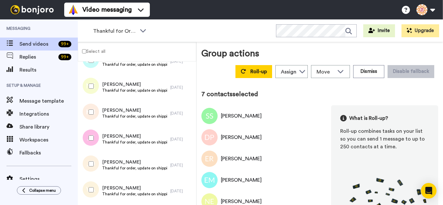
drag, startPoint x: 94, startPoint y: 170, endPoint x: 95, endPoint y: 191, distance: 20.5
click at [94, 170] on div at bounding box center [89, 164] width 23 height 23
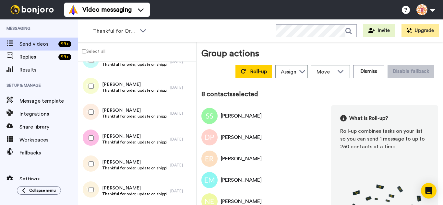
click at [95, 191] on div at bounding box center [89, 190] width 23 height 23
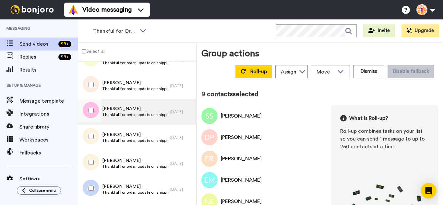
scroll to position [227, 0]
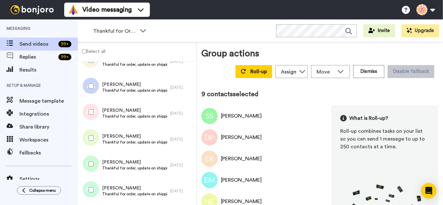
click at [91, 105] on div at bounding box center [89, 112] width 23 height 23
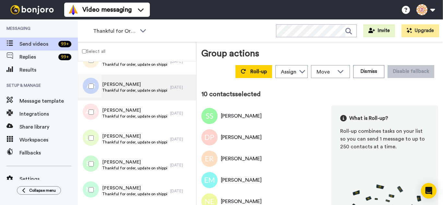
drag, startPoint x: 91, startPoint y: 81, endPoint x: 93, endPoint y: 98, distance: 17.3
click at [91, 81] on div at bounding box center [89, 86] width 23 height 23
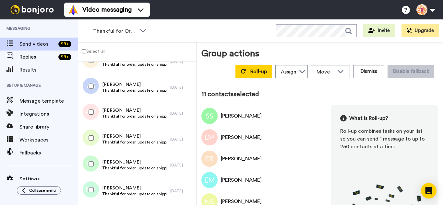
drag, startPoint x: 99, startPoint y: 138, endPoint x: 93, endPoint y: 158, distance: 21.2
click at [99, 138] on div at bounding box center [89, 138] width 23 height 23
click at [89, 168] on div at bounding box center [89, 164] width 23 height 23
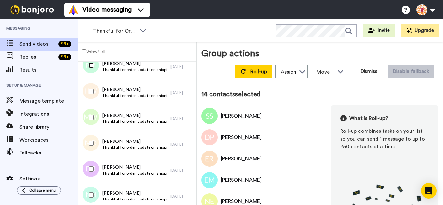
scroll to position [357, 0]
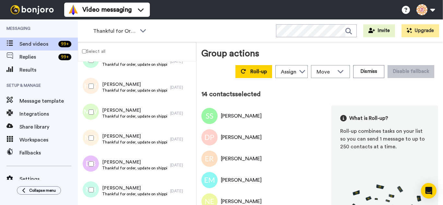
drag, startPoint x: 90, startPoint y: 89, endPoint x: 90, endPoint y: 109, distance: 20.1
click at [90, 89] on div at bounding box center [89, 86] width 23 height 23
drag, startPoint x: 87, startPoint y: 161, endPoint x: 87, endPoint y: 187, distance: 26.6
click at [86, 165] on div at bounding box center [89, 164] width 23 height 23
click at [87, 187] on div at bounding box center [89, 190] width 23 height 23
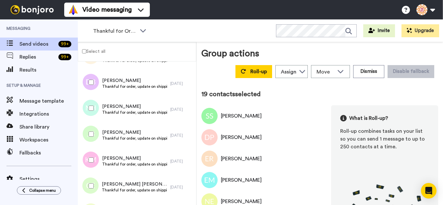
scroll to position [454, 0]
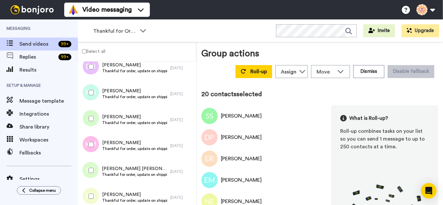
click at [90, 148] on div at bounding box center [89, 144] width 23 height 23
click at [91, 170] on div at bounding box center [89, 170] width 23 height 23
click at [90, 187] on div at bounding box center [89, 196] width 23 height 23
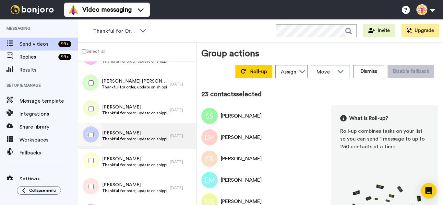
scroll to position [552, 0]
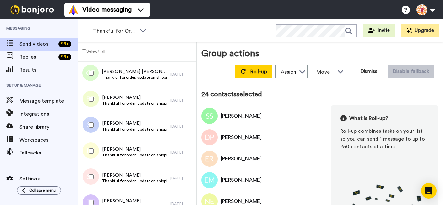
click at [88, 153] on div at bounding box center [89, 151] width 23 height 23
drag, startPoint x: 95, startPoint y: 183, endPoint x: 96, endPoint y: 197, distance: 14.0
click at [96, 184] on div at bounding box center [89, 177] width 23 height 23
click at [96, 198] on div at bounding box center [89, 203] width 23 height 23
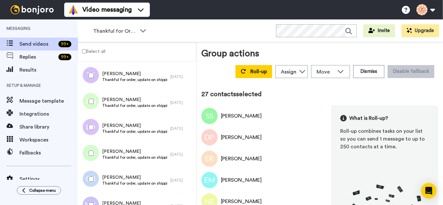
scroll to position [682, 0]
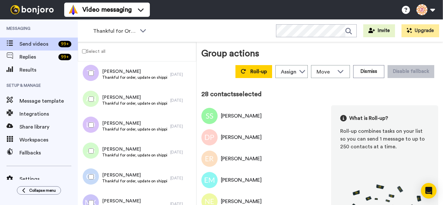
click at [95, 131] on div at bounding box center [89, 125] width 23 height 23
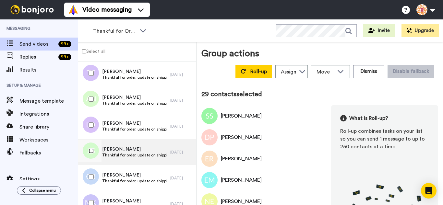
click at [91, 159] on div at bounding box center [89, 151] width 23 height 23
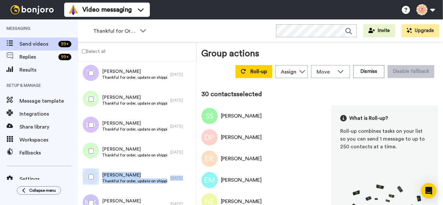
click at [90, 178] on div "Carol Bshir Thankful for order, update on shipping. 3 days ago" at bounding box center [137, 179] width 118 height 26
click at [91, 195] on div at bounding box center [89, 203] width 23 height 23
click at [91, 180] on div at bounding box center [89, 177] width 23 height 23
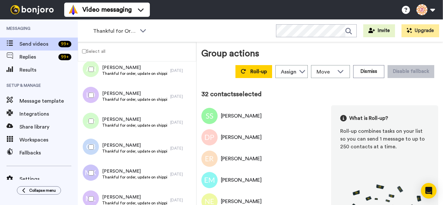
scroll to position [812, 0]
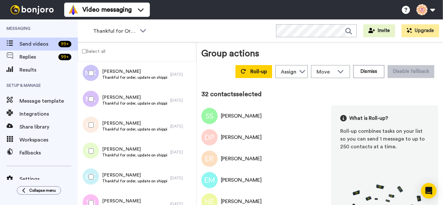
drag, startPoint x: 88, startPoint y: 94, endPoint x: 91, endPoint y: 121, distance: 27.4
click at [88, 94] on div at bounding box center [89, 99] width 23 height 23
click at [90, 155] on div at bounding box center [89, 151] width 23 height 23
drag, startPoint x: 93, startPoint y: 185, endPoint x: 94, endPoint y: 195, distance: 9.4
click at [93, 190] on div "Debbie Coulson Thankful for order, update on shipping. 3 days ago" at bounding box center [137, 179] width 118 height 26
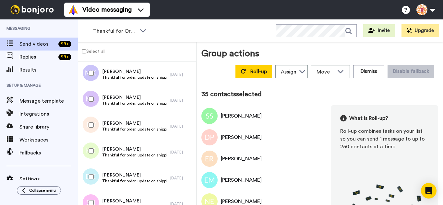
click at [94, 204] on div at bounding box center [89, 203] width 23 height 23
click at [98, 170] on div at bounding box center [89, 177] width 23 height 23
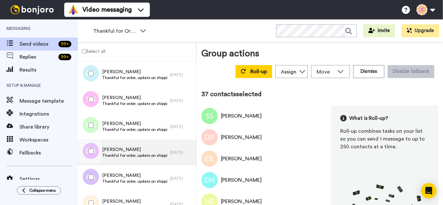
scroll to position [941, 0]
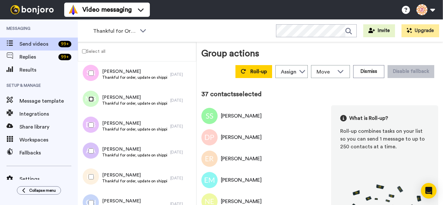
click at [91, 102] on div at bounding box center [89, 99] width 23 height 23
click at [96, 130] on div at bounding box center [89, 125] width 23 height 23
drag, startPoint x: 93, startPoint y: 155, endPoint x: 93, endPoint y: 169, distance: 14.3
click at [93, 155] on div at bounding box center [89, 151] width 23 height 23
drag, startPoint x: 93, startPoint y: 173, endPoint x: 93, endPoint y: 186, distance: 13.0
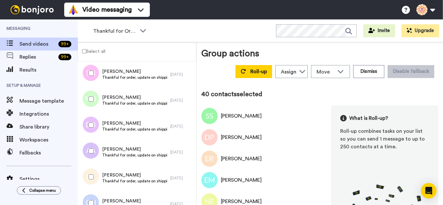
click at [93, 173] on div at bounding box center [89, 177] width 23 height 23
click at [92, 192] on div at bounding box center [89, 203] width 23 height 23
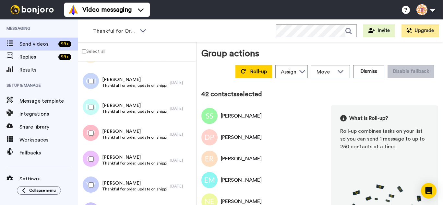
scroll to position [1071, 0]
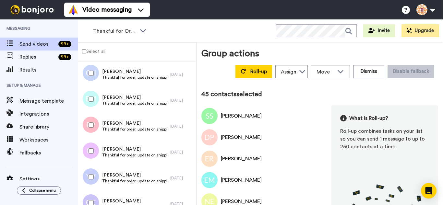
click at [92, 172] on div at bounding box center [89, 177] width 23 height 23
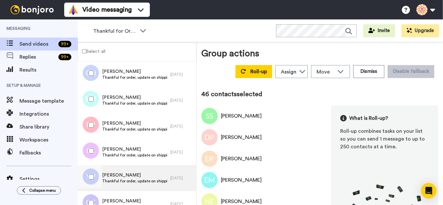
click at [92, 189] on div at bounding box center [89, 179] width 19 height 26
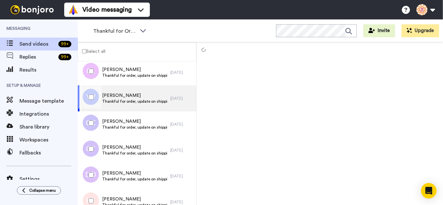
scroll to position [1161, 0]
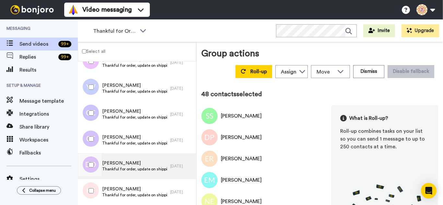
drag, startPoint x: 96, startPoint y: 159, endPoint x: 92, endPoint y: 178, distance: 19.5
click at [94, 163] on div at bounding box center [89, 165] width 23 height 23
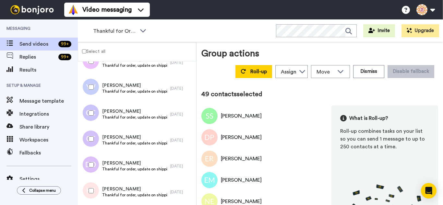
click at [91, 186] on div at bounding box center [89, 191] width 23 height 23
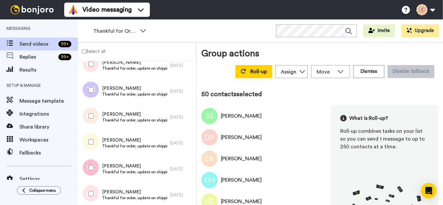
scroll to position [1291, 0]
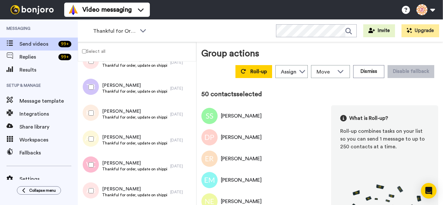
drag, startPoint x: 88, startPoint y: 91, endPoint x: 89, endPoint y: 106, distance: 15.6
click at [88, 95] on div at bounding box center [89, 87] width 23 height 23
click at [90, 135] on div at bounding box center [89, 139] width 23 height 23
drag, startPoint x: 88, startPoint y: 158, endPoint x: 90, endPoint y: 170, distance: 11.5
click at [88, 159] on div at bounding box center [89, 165] width 23 height 23
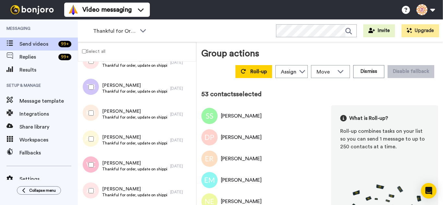
click at [92, 184] on div at bounding box center [89, 191] width 23 height 23
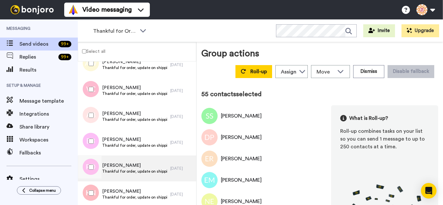
scroll to position [1388, 0]
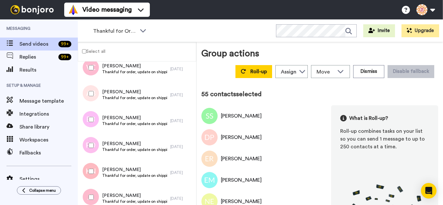
click at [93, 123] on div at bounding box center [89, 119] width 23 height 23
click at [94, 149] on div at bounding box center [89, 145] width 23 height 23
click at [96, 170] on div at bounding box center [89, 171] width 23 height 23
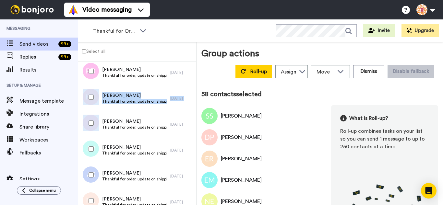
scroll to position [1486, 0]
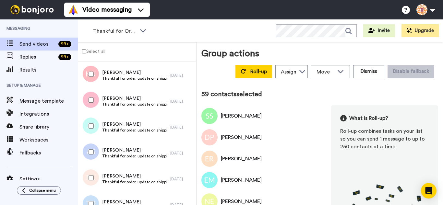
click at [95, 128] on div at bounding box center [89, 126] width 23 height 23
drag, startPoint x: 94, startPoint y: 148, endPoint x: 93, endPoint y: 172, distance: 24.7
click at [93, 149] on div at bounding box center [89, 152] width 23 height 23
click at [95, 197] on div at bounding box center [89, 204] width 23 height 23
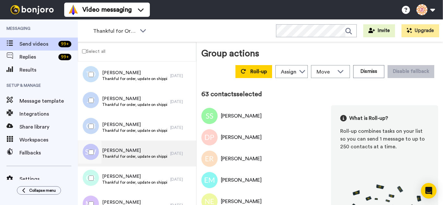
scroll to position [1616, 0]
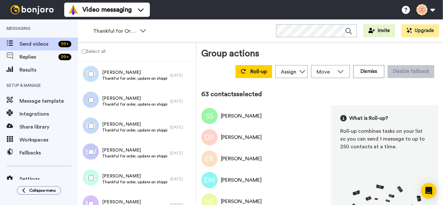
click at [90, 96] on div at bounding box center [89, 100] width 23 height 23
click at [92, 124] on div at bounding box center [89, 126] width 23 height 23
click at [93, 156] on div at bounding box center [89, 152] width 23 height 23
click at [94, 178] on div at bounding box center [89, 178] width 23 height 23
click at [94, 187] on div at bounding box center [89, 178] width 23 height 23
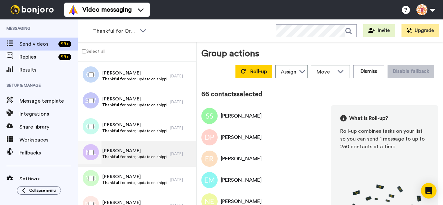
scroll to position [1713, 0]
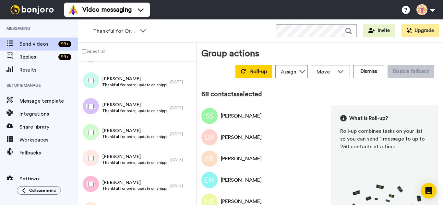
click at [92, 131] on div at bounding box center [89, 132] width 23 height 23
click at [92, 159] on div at bounding box center [89, 158] width 23 height 23
click at [91, 179] on div at bounding box center [89, 184] width 23 height 23
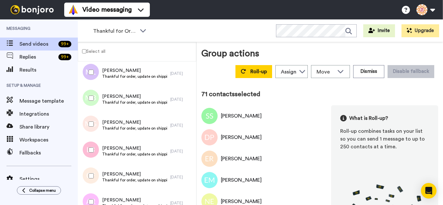
scroll to position [1810, 0]
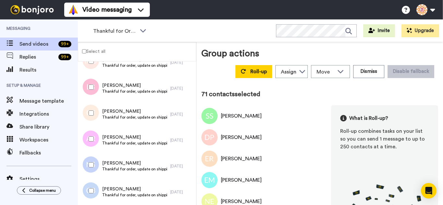
drag, startPoint x: 85, startPoint y: 110, endPoint x: 92, endPoint y: 147, distance: 37.3
click at [86, 114] on div at bounding box center [89, 113] width 23 height 23
click at [92, 147] on div at bounding box center [89, 139] width 23 height 23
drag, startPoint x: 92, startPoint y: 153, endPoint x: 92, endPoint y: 182, distance: 29.5
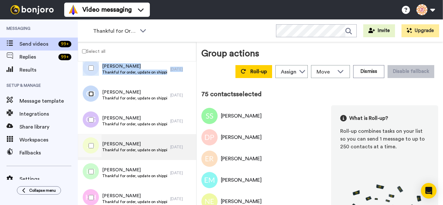
scroll to position [1908, 0]
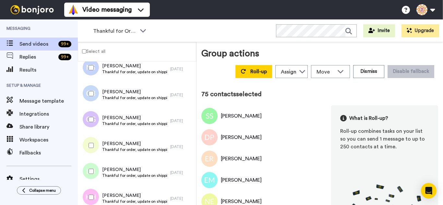
click at [90, 124] on div at bounding box center [89, 119] width 23 height 23
click at [95, 157] on div at bounding box center [89, 145] width 23 height 23
click at [93, 174] on div at bounding box center [89, 171] width 23 height 23
click at [93, 190] on div at bounding box center [89, 197] width 23 height 23
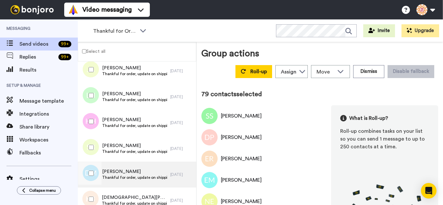
scroll to position [2005, 0]
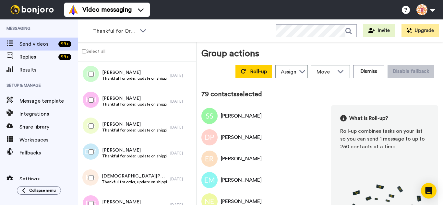
click at [94, 133] on div at bounding box center [89, 126] width 23 height 23
drag, startPoint x: 97, startPoint y: 160, endPoint x: 94, endPoint y: 171, distance: 11.3
click at [96, 160] on div at bounding box center [89, 152] width 23 height 23
click at [93, 175] on div at bounding box center [89, 178] width 23 height 23
click at [94, 201] on div at bounding box center [89, 204] width 23 height 23
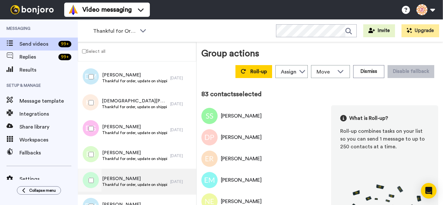
scroll to position [2103, 0]
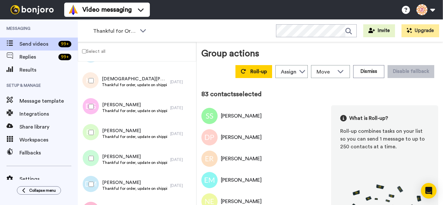
drag, startPoint x: 94, startPoint y: 136, endPoint x: 92, endPoint y: 162, distance: 25.8
click at [93, 141] on div at bounding box center [89, 132] width 23 height 23
click at [92, 163] on div at bounding box center [89, 158] width 23 height 23
click at [94, 187] on div at bounding box center [89, 184] width 23 height 23
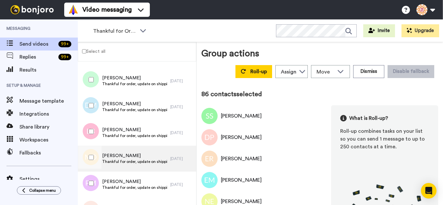
scroll to position [2200, 0]
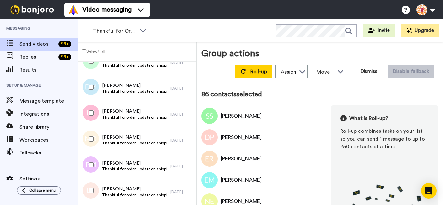
click at [94, 136] on div at bounding box center [89, 139] width 23 height 23
click at [90, 117] on div at bounding box center [89, 113] width 23 height 23
click at [95, 156] on div at bounding box center [89, 165] width 23 height 23
click at [93, 188] on div at bounding box center [89, 191] width 23 height 23
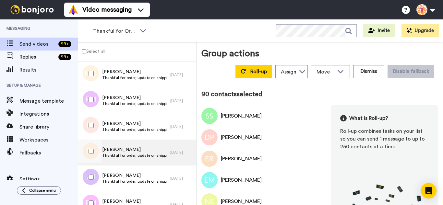
scroll to position [2297, 0]
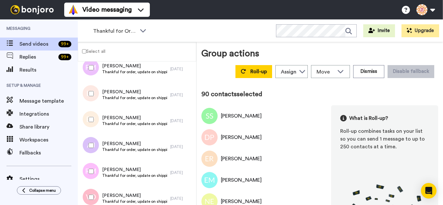
click at [95, 115] on div at bounding box center [89, 119] width 23 height 23
click at [94, 167] on div at bounding box center [89, 171] width 23 height 23
click at [94, 192] on div at bounding box center [89, 197] width 23 height 23
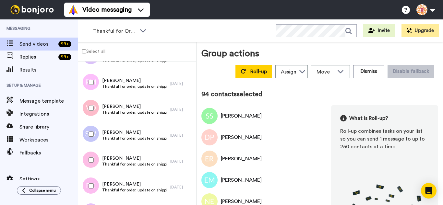
scroll to position [2395, 0]
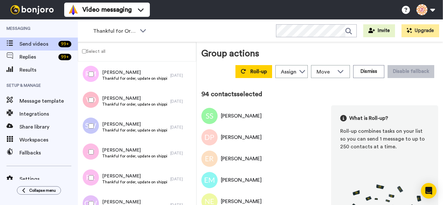
click at [93, 133] on div at bounding box center [89, 126] width 23 height 23
click at [94, 160] on div at bounding box center [89, 152] width 23 height 23
click at [92, 181] on div at bounding box center [89, 178] width 23 height 23
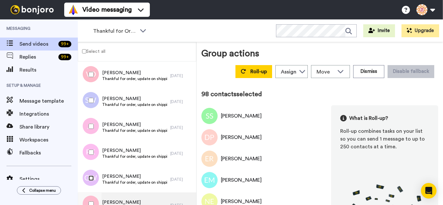
scroll to position [2492, 0]
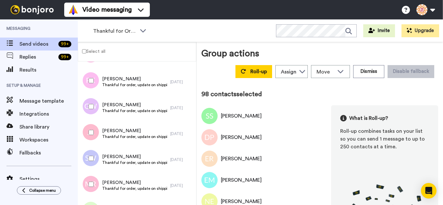
drag, startPoint x: 94, startPoint y: 132, endPoint x: 95, endPoint y: 159, distance: 27.3
click at [94, 135] on div at bounding box center [89, 132] width 23 height 23
click at [95, 159] on div at bounding box center [89, 158] width 23 height 23
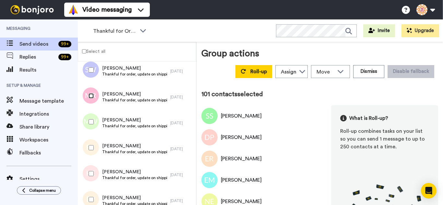
scroll to position [2589, 0]
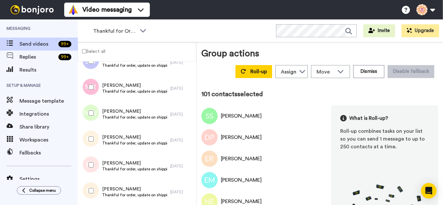
click at [88, 110] on div at bounding box center [89, 113] width 23 height 23
drag, startPoint x: 95, startPoint y: 187, endPoint x: 94, endPoint y: 190, distance: 3.6
click at [95, 187] on div at bounding box center [89, 191] width 23 height 23
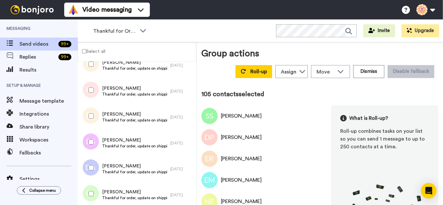
scroll to position [2687, 0]
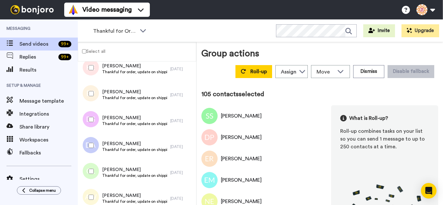
click at [91, 127] on div at bounding box center [89, 119] width 23 height 23
click at [94, 148] on div at bounding box center [89, 145] width 23 height 23
drag, startPoint x: 95, startPoint y: 166, endPoint x: 94, endPoint y: 188, distance: 22.4
click at [95, 169] on div at bounding box center [89, 171] width 23 height 23
click at [94, 196] on div at bounding box center [89, 197] width 23 height 23
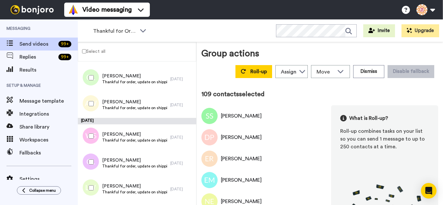
scroll to position [2784, 0]
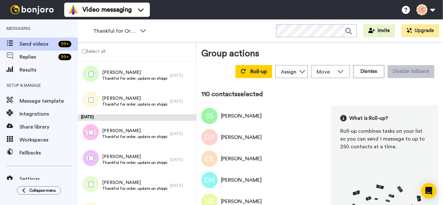
click at [95, 162] on div at bounding box center [89, 158] width 23 height 23
click at [95, 184] on div at bounding box center [89, 184] width 23 height 23
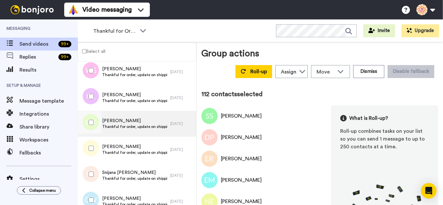
scroll to position [2849, 0]
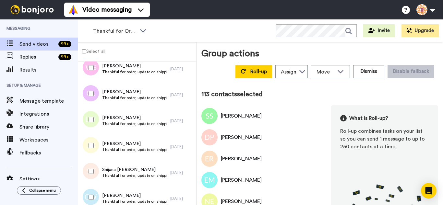
drag, startPoint x: 94, startPoint y: 166, endPoint x: 98, endPoint y: 192, distance: 25.9
click at [94, 167] on div at bounding box center [89, 171] width 23 height 23
click at [98, 194] on div at bounding box center [89, 197] width 23 height 23
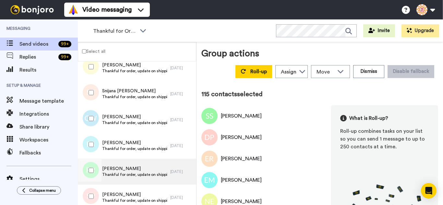
scroll to position [2947, 0]
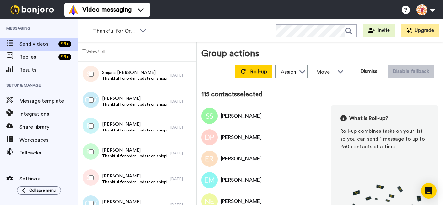
drag, startPoint x: 99, startPoint y: 126, endPoint x: 93, endPoint y: 158, distance: 32.7
click at [98, 127] on div at bounding box center [89, 126] width 23 height 23
click at [93, 158] on div at bounding box center [89, 152] width 23 height 23
click at [93, 176] on div at bounding box center [89, 178] width 23 height 23
click at [94, 200] on div at bounding box center [89, 204] width 23 height 23
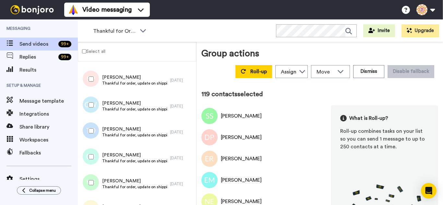
scroll to position [3076, 0]
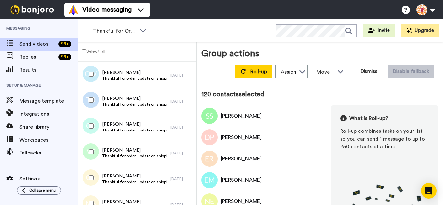
click at [87, 130] on div at bounding box center [89, 126] width 23 height 23
click at [95, 200] on div at bounding box center [89, 204] width 23 height 23
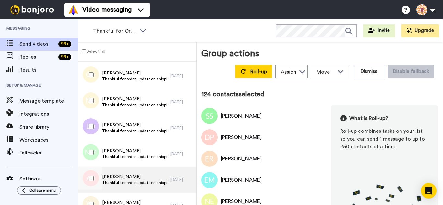
scroll to position [3206, 0]
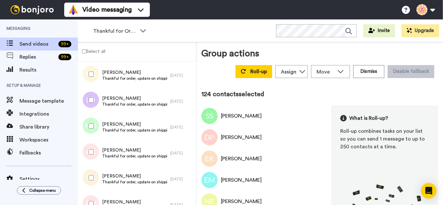
click at [90, 118] on div at bounding box center [89, 126] width 23 height 23
click at [92, 104] on div at bounding box center [89, 100] width 23 height 23
click at [100, 155] on div at bounding box center [89, 152] width 23 height 23
click at [90, 182] on div at bounding box center [89, 178] width 23 height 23
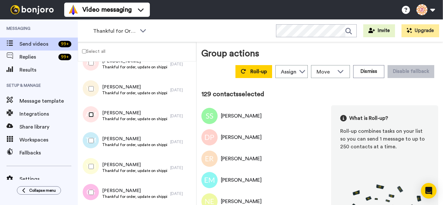
scroll to position [3304, 0]
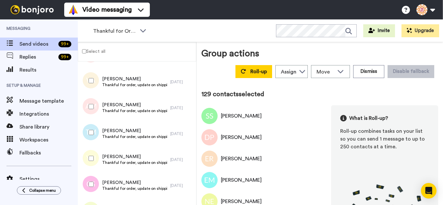
drag, startPoint x: 94, startPoint y: 133, endPoint x: 92, endPoint y: 153, distance: 20.2
click at [93, 135] on div at bounding box center [89, 132] width 23 height 23
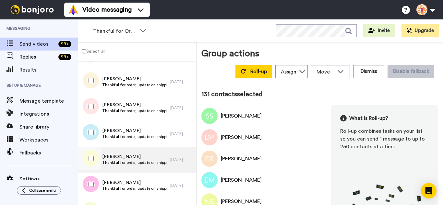
drag, startPoint x: 92, startPoint y: 181, endPoint x: 104, endPoint y: 163, distance: 21.2
click at [92, 181] on div at bounding box center [89, 184] width 23 height 23
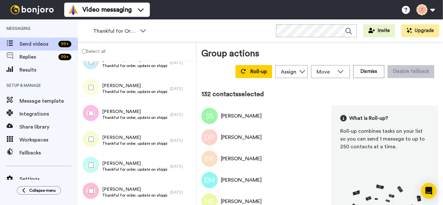
scroll to position [3401, 0]
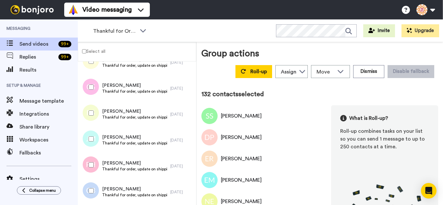
click at [91, 117] on div at bounding box center [89, 113] width 23 height 23
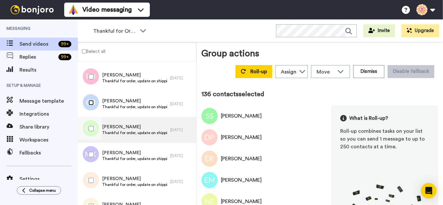
scroll to position [3498, 0]
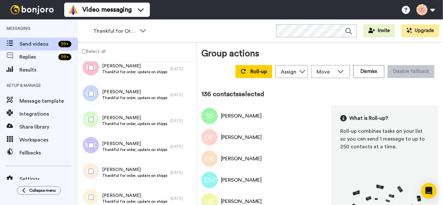
drag, startPoint x: 86, startPoint y: 126, endPoint x: 88, endPoint y: 150, distance: 24.7
click at [86, 128] on div at bounding box center [89, 119] width 23 height 23
click at [89, 153] on div at bounding box center [89, 145] width 23 height 23
click at [93, 190] on div at bounding box center [89, 197] width 23 height 23
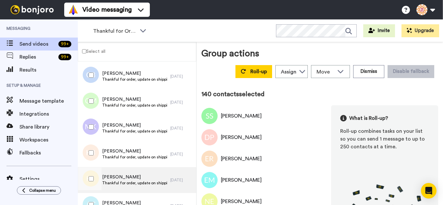
scroll to position [3563, 0]
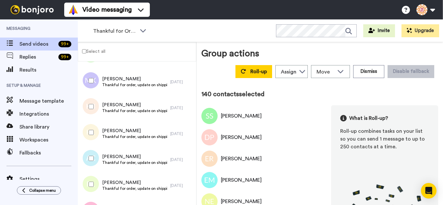
drag, startPoint x: 94, startPoint y: 178, endPoint x: 95, endPoint y: 187, distance: 9.8
click at [94, 180] on div at bounding box center [89, 184] width 23 height 23
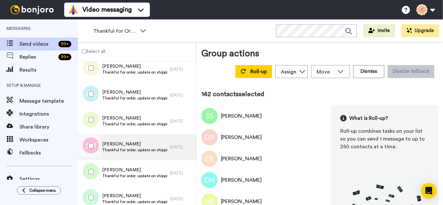
scroll to position [3628, 0]
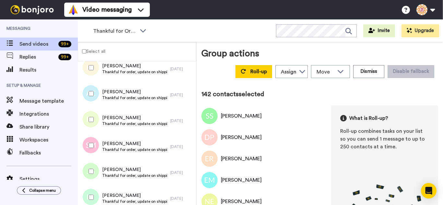
drag, startPoint x: 99, startPoint y: 135, endPoint x: 95, endPoint y: 140, distance: 5.7
click at [97, 137] on div at bounding box center [89, 145] width 23 height 23
click at [95, 188] on div at bounding box center [89, 197] width 23 height 23
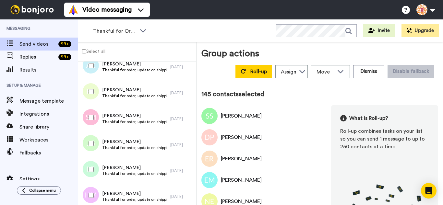
scroll to position [3726, 0]
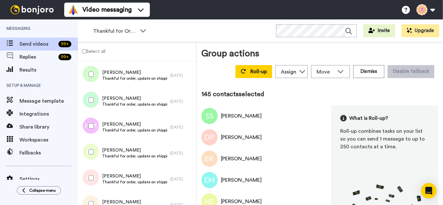
drag, startPoint x: 89, startPoint y: 130, endPoint x: 90, endPoint y: 147, distance: 16.9
click at [89, 132] on div at bounding box center [89, 126] width 23 height 23
drag, startPoint x: 90, startPoint y: 167, endPoint x: 90, endPoint y: 171, distance: 4.2
click at [90, 168] on div "Amy Blair Thankful for order, update on shipping. 2 days ago" at bounding box center [137, 180] width 118 height 26
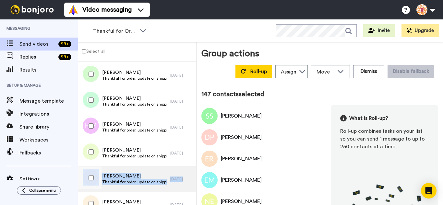
click at [91, 192] on div at bounding box center [89, 180] width 19 height 26
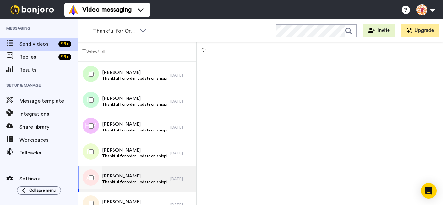
drag, startPoint x: 89, startPoint y: 175, endPoint x: 93, endPoint y: 198, distance: 23.3
click at [89, 181] on div at bounding box center [89, 178] width 23 height 23
click at [93, 199] on div at bounding box center [89, 204] width 23 height 23
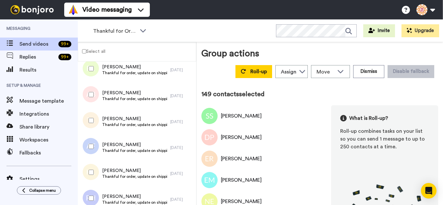
scroll to position [3823, 0]
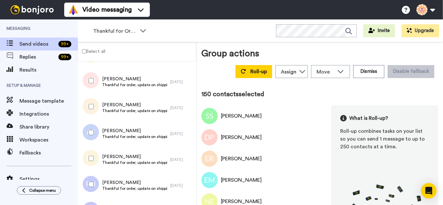
drag, startPoint x: 96, startPoint y: 178, endPoint x: 96, endPoint y: 188, distance: 10.1
click at [96, 183] on div at bounding box center [89, 184] width 23 height 23
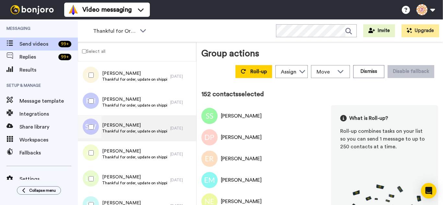
scroll to position [3920, 0]
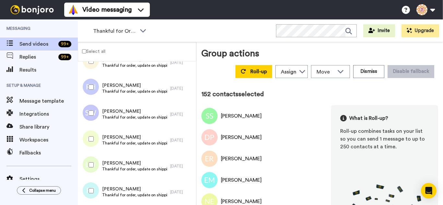
drag, startPoint x: 96, startPoint y: 120, endPoint x: 94, endPoint y: 136, distance: 15.6
click at [95, 122] on div at bounding box center [89, 113] width 23 height 23
drag, startPoint x: 94, startPoint y: 142, endPoint x: 94, endPoint y: 159, distance: 16.9
click at [94, 144] on div at bounding box center [89, 139] width 23 height 23
drag, startPoint x: 94, startPoint y: 159, endPoint x: 94, endPoint y: 169, distance: 10.4
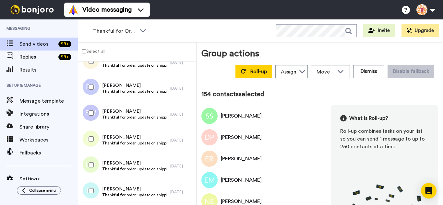
click at [94, 159] on div at bounding box center [89, 165] width 23 height 23
drag, startPoint x: 95, startPoint y: 181, endPoint x: 100, endPoint y: 168, distance: 13.9
click at [95, 182] on div at bounding box center [89, 191] width 23 height 23
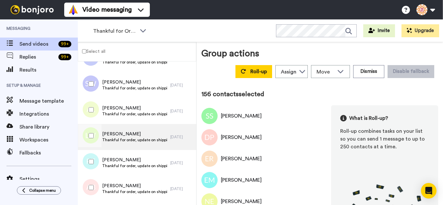
scroll to position [4018, 0]
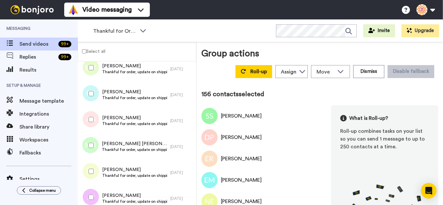
click at [93, 129] on div at bounding box center [89, 119] width 23 height 23
click at [93, 149] on div at bounding box center [89, 145] width 23 height 23
drag, startPoint x: 95, startPoint y: 166, endPoint x: 96, endPoint y: 176, distance: 10.1
click at [95, 167] on div at bounding box center [89, 171] width 23 height 23
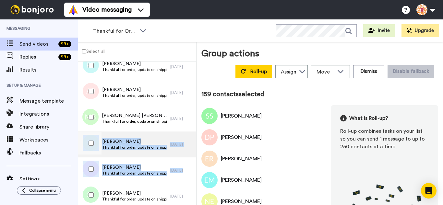
scroll to position [4115, 0]
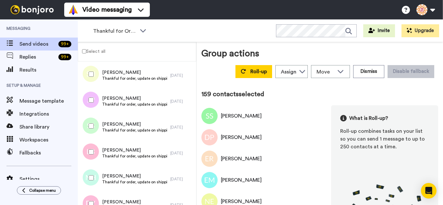
drag, startPoint x: 93, startPoint y: 103, endPoint x: 93, endPoint y: 129, distance: 25.6
click at [93, 107] on div at bounding box center [89, 100] width 23 height 23
drag, startPoint x: 93, startPoint y: 129, endPoint x: 93, endPoint y: 141, distance: 12.3
click at [93, 129] on div at bounding box center [89, 126] width 23 height 23
drag, startPoint x: 93, startPoint y: 149, endPoint x: 96, endPoint y: 159, distance: 9.8
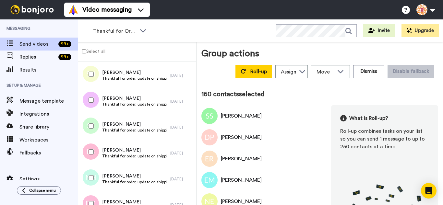
click at [94, 150] on div at bounding box center [89, 152] width 23 height 23
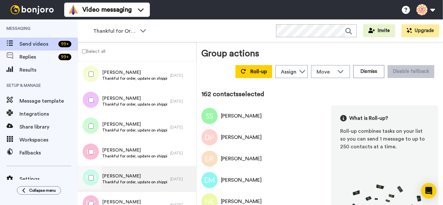
drag, startPoint x: 96, startPoint y: 175, endPoint x: 95, endPoint y: 190, distance: 14.6
click at [96, 176] on div at bounding box center [89, 178] width 23 height 23
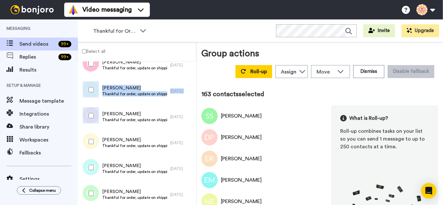
scroll to position [4213, 0]
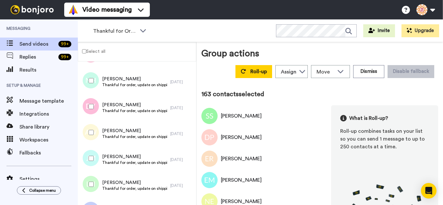
click at [90, 100] on div at bounding box center [89, 106] width 23 height 23
click at [96, 183] on div at bounding box center [89, 184] width 23 height 23
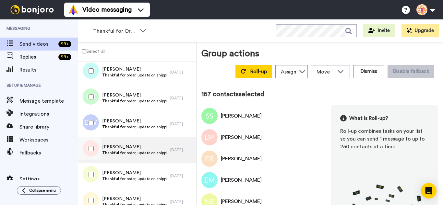
scroll to position [4310, 0]
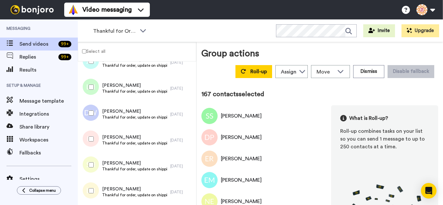
drag, startPoint x: 96, startPoint y: 107, endPoint x: 93, endPoint y: 117, distance: 10.0
click at [93, 117] on div at bounding box center [89, 113] width 23 height 23
click at [95, 161] on div at bounding box center [89, 165] width 23 height 23
click at [97, 183] on div at bounding box center [89, 191] width 23 height 23
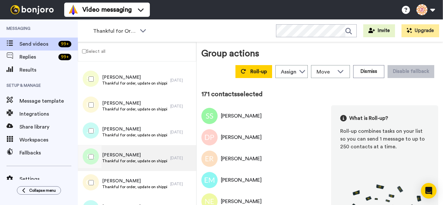
scroll to position [4407, 0]
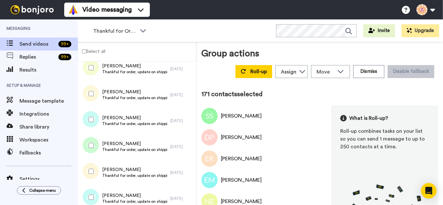
drag, startPoint x: 88, startPoint y: 118, endPoint x: 93, endPoint y: 143, distance: 24.9
click at [88, 121] on div at bounding box center [89, 119] width 23 height 23
drag, startPoint x: 91, startPoint y: 163, endPoint x: 92, endPoint y: 167, distance: 4.1
click at [92, 167] on div at bounding box center [89, 171] width 23 height 23
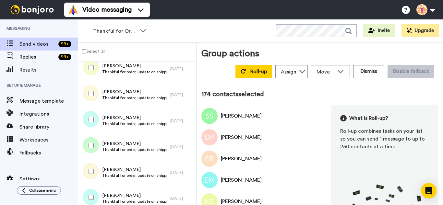
click at [96, 193] on div at bounding box center [89, 197] width 23 height 23
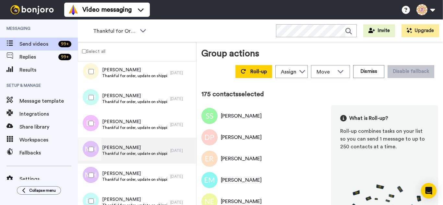
scroll to position [4537, 0]
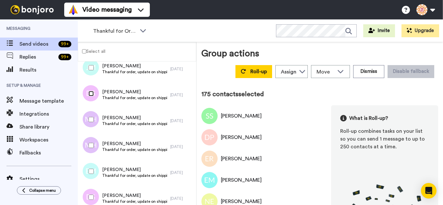
click at [93, 98] on div at bounding box center [89, 93] width 23 height 23
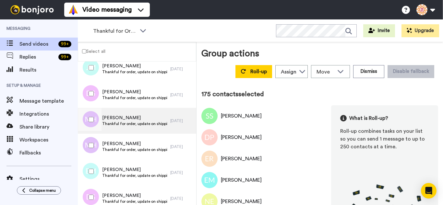
click at [96, 132] on div at bounding box center [89, 121] width 19 height 26
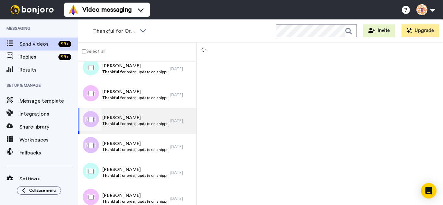
click at [89, 121] on div at bounding box center [89, 119] width 23 height 23
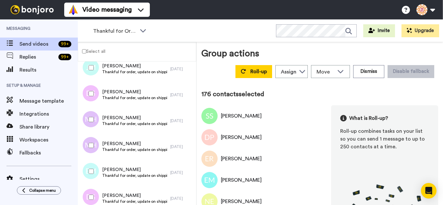
click at [89, 166] on div at bounding box center [89, 171] width 23 height 23
click at [92, 188] on div at bounding box center [89, 197] width 23 height 23
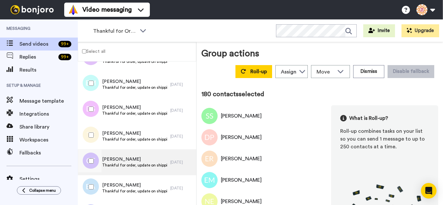
scroll to position [4635, 0]
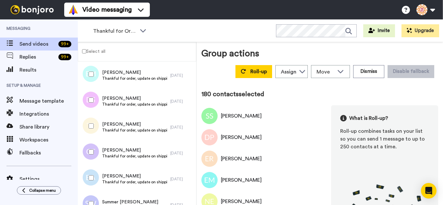
drag, startPoint x: 88, startPoint y: 124, endPoint x: 92, endPoint y: 149, distance: 25.3
click at [88, 124] on div at bounding box center [89, 126] width 23 height 23
click at [91, 198] on div at bounding box center [89, 204] width 23 height 23
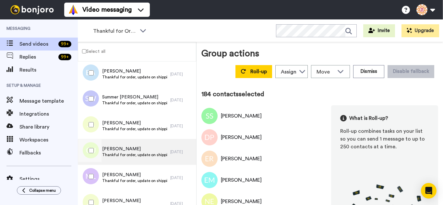
scroll to position [4764, 0]
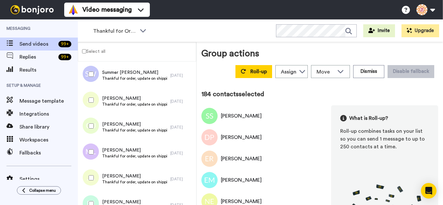
drag, startPoint x: 87, startPoint y: 104, endPoint x: 88, endPoint y: 110, distance: 6.2
click at [88, 105] on div at bounding box center [89, 100] width 23 height 23
click at [91, 130] on div at bounding box center [89, 126] width 23 height 23
drag, startPoint x: 96, startPoint y: 177, endPoint x: 98, endPoint y: 195, distance: 18.0
click at [96, 177] on div at bounding box center [89, 178] width 23 height 23
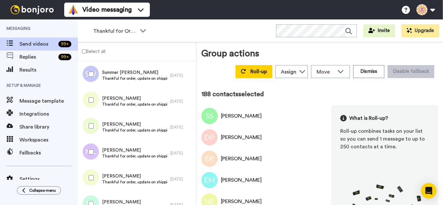
click at [97, 199] on div at bounding box center [89, 204] width 23 height 23
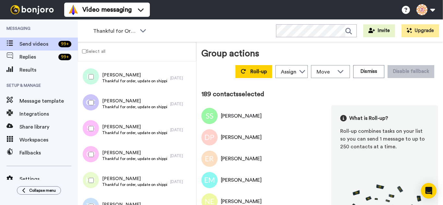
scroll to position [4894, 0]
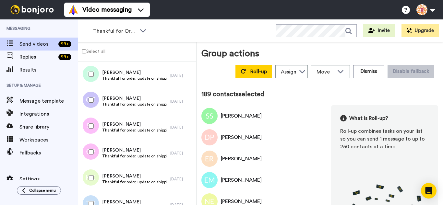
drag, startPoint x: 93, startPoint y: 105, endPoint x: 93, endPoint y: 120, distance: 14.9
click at [93, 106] on div at bounding box center [89, 100] width 23 height 23
click at [97, 149] on div at bounding box center [89, 152] width 23 height 23
drag
click at [93, 181] on div at bounding box center [89, 178] width 23 height 23
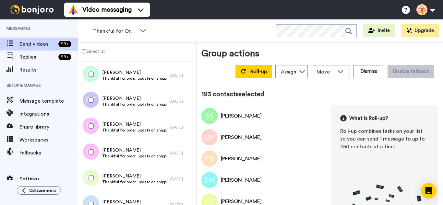
click at [96, 197] on div at bounding box center [89, 204] width 23 height 23
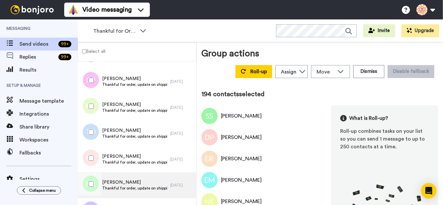
scroll to position [4992, 0]
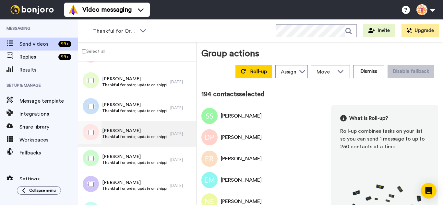
click at [96, 133] on div at bounding box center [89, 132] width 23 height 23
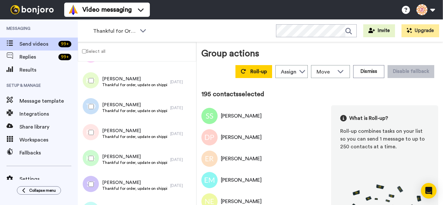
click at [96, 155] on div at bounding box center [89, 158] width 23 height 23
click at [98, 181] on div at bounding box center [89, 184] width 23 height 23
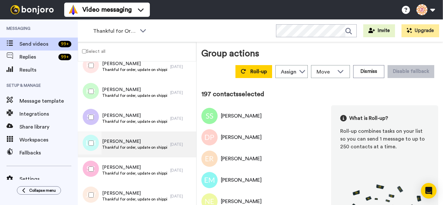
scroll to position [5089, 0]
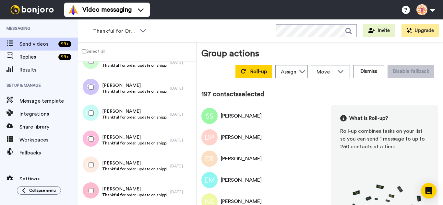
click at [89, 108] on div at bounding box center [89, 113] width 23 height 23
click at [95, 140] on div at bounding box center [89, 139] width 23 height 23
click at [93, 162] on div at bounding box center [89, 165] width 23 height 23
click at [93, 188] on div at bounding box center [89, 191] width 23 height 23
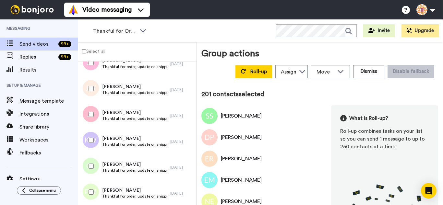
scroll to position [5186, 0]
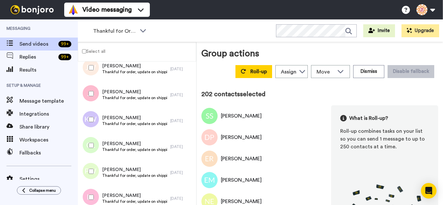
click at [95, 151] on div at bounding box center [89, 145] width 23 height 23
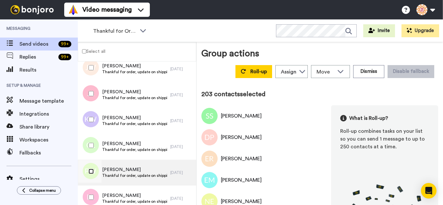
click at [93, 176] on div at bounding box center [89, 171] width 23 height 23
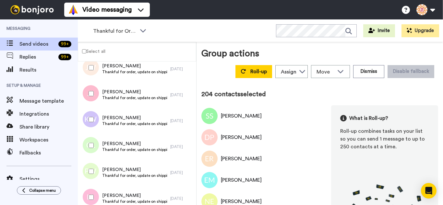
click at [98, 199] on div at bounding box center [89, 197] width 23 height 23
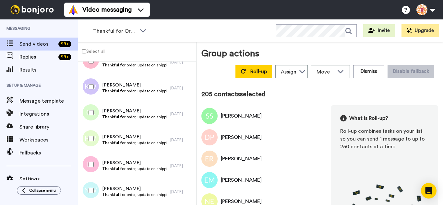
scroll to position [5284, 0]
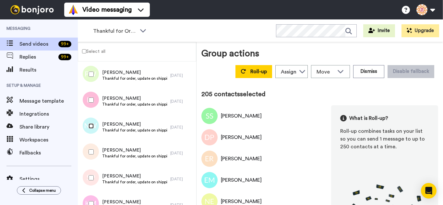
click at [93, 133] on div at bounding box center [89, 126] width 23 height 23
click at [97, 159] on div at bounding box center [89, 152] width 23 height 23
click at [92, 182] on div at bounding box center [89, 178] width 23 height 23
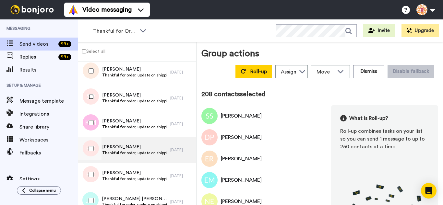
scroll to position [5381, 0]
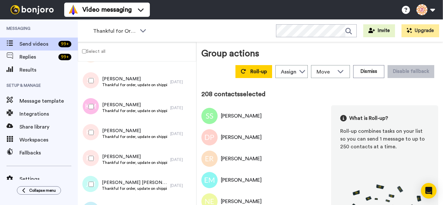
click at [92, 127] on div at bounding box center [89, 132] width 23 height 23
click at [88, 107] on div at bounding box center [89, 106] width 23 height 23
click at [94, 156] on div at bounding box center [89, 158] width 23 height 23
click at [93, 181] on div at bounding box center [89, 184] width 23 height 23
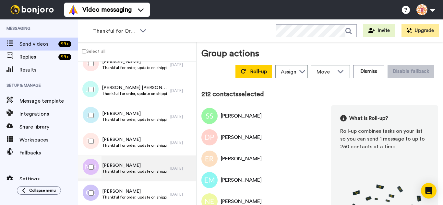
scroll to position [5479, 0]
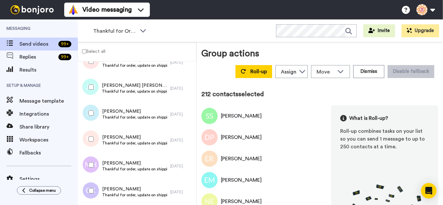
click at [93, 117] on div at bounding box center [89, 113] width 23 height 23
click at [96, 141] on div at bounding box center [89, 139] width 23 height 23
click at [94, 167] on div at bounding box center [89, 165] width 23 height 23
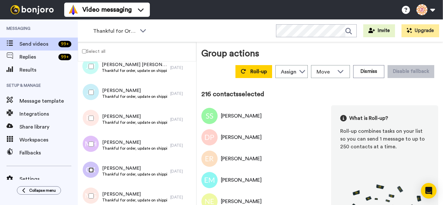
scroll to position [5576, 0]
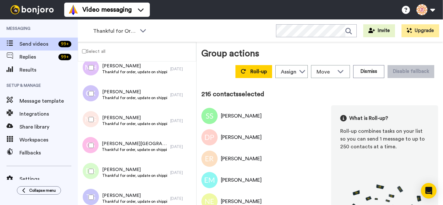
click at [90, 124] on div at bounding box center [89, 119] width 23 height 23
click at [95, 146] on div at bounding box center [89, 145] width 23 height 23
click at [95, 194] on div at bounding box center [89, 197] width 23 height 23
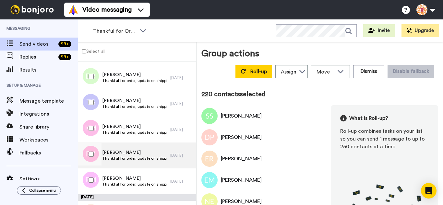
scroll to position [5673, 0]
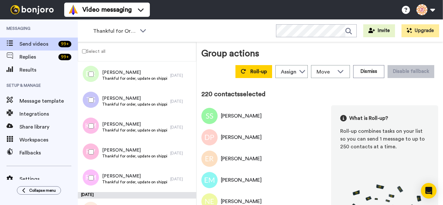
click at [93, 134] on div at bounding box center [89, 126] width 23 height 23
click at [97, 158] on div at bounding box center [89, 152] width 23 height 23
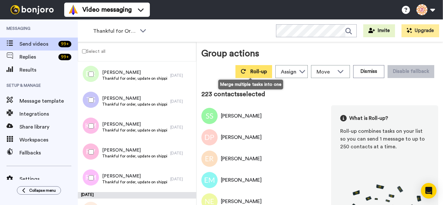
click at [241, 72] on icon at bounding box center [243, 71] width 5 height 5
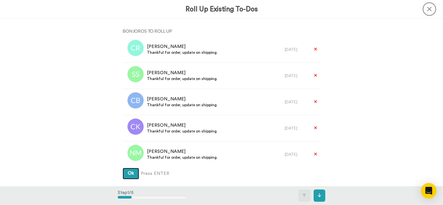
click at [123, 168] on button "Ok" at bounding box center [131, 174] width 17 height 12
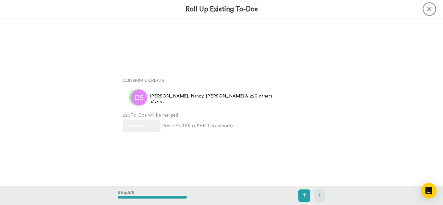
scroll to position [672, 0]
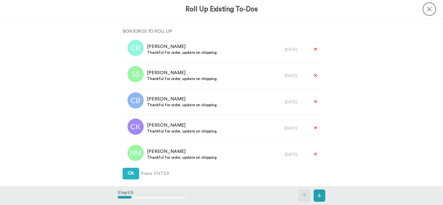
click at [123, 168] on button "Ok" at bounding box center [131, 174] width 17 height 12
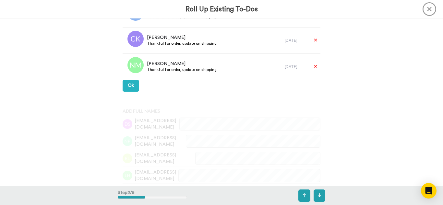
click at [123, 80] on button "Ok" at bounding box center [131, 86] width 17 height 12
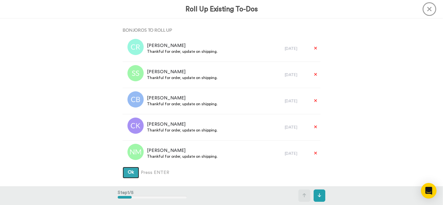
scroll to position [0, 0]
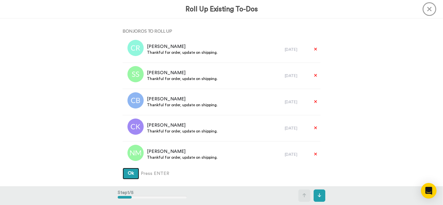
click at [123, 168] on button "Ok" at bounding box center [131, 174] width 17 height 12
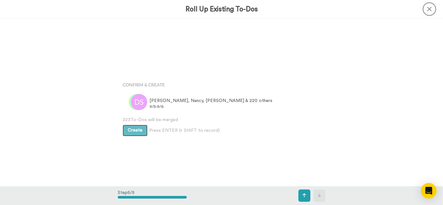
scroll to position [672, 0]
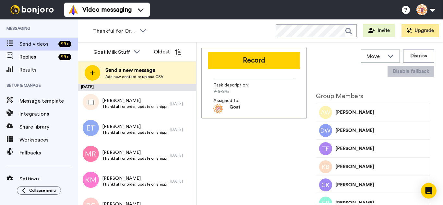
click at [93, 105] on div at bounding box center [89, 102] width 23 height 23
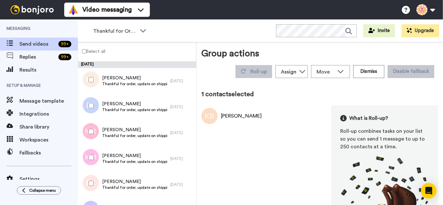
click at [92, 115] on div at bounding box center [89, 105] width 23 height 23
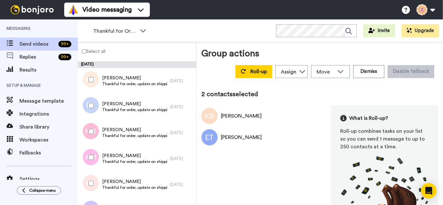
drag, startPoint x: 93, startPoint y: 127, endPoint x: 87, endPoint y: 152, distance: 25.3
click at [93, 128] on div at bounding box center [89, 131] width 23 height 23
click at [87, 160] on div at bounding box center [89, 157] width 23 height 23
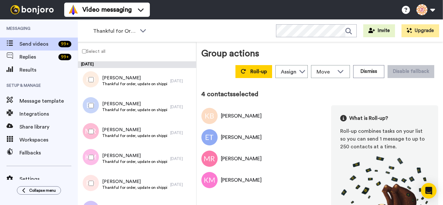
click at [93, 182] on div at bounding box center [89, 183] width 23 height 23
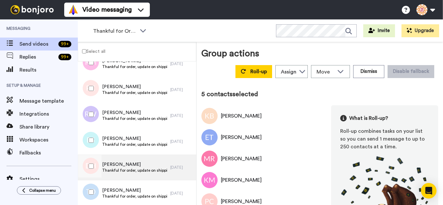
scroll to position [130, 0]
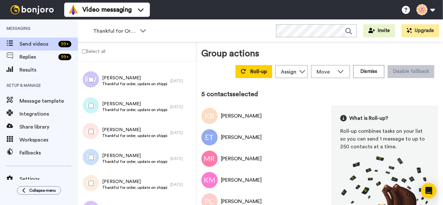
click at [94, 105] on div at bounding box center [89, 105] width 23 height 23
click at [88, 85] on div at bounding box center [89, 79] width 23 height 23
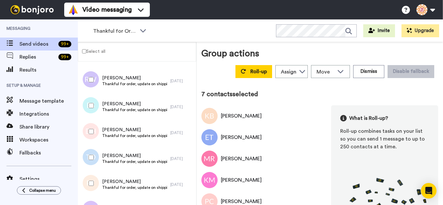
click at [93, 123] on div at bounding box center [89, 131] width 23 height 23
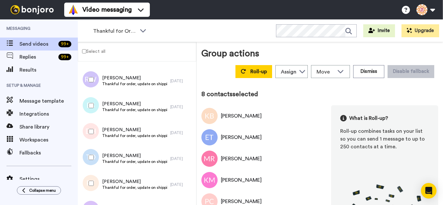
click at [90, 151] on div at bounding box center [89, 157] width 23 height 23
click at [94, 177] on div at bounding box center [89, 183] width 23 height 23
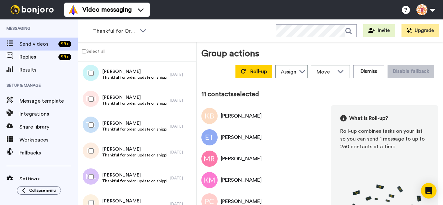
click at [94, 198] on div at bounding box center [89, 203] width 23 height 23
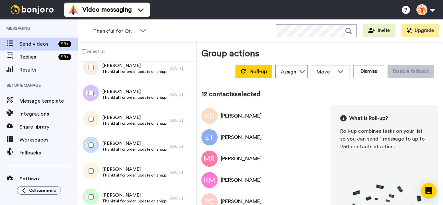
scroll to position [260, 0]
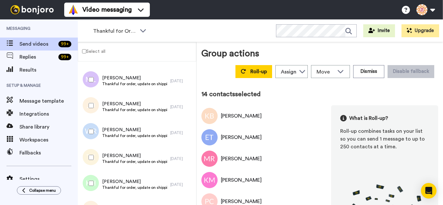
click at [93, 180] on div at bounding box center [89, 183] width 23 height 23
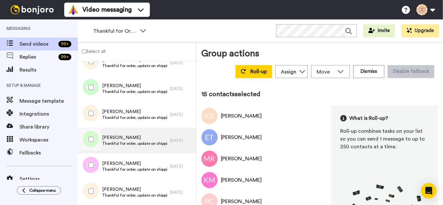
scroll to position [357, 0]
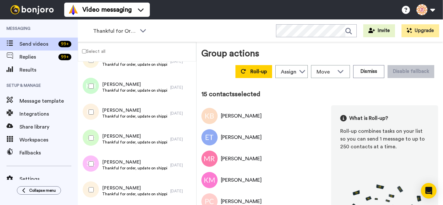
drag, startPoint x: 89, startPoint y: 115, endPoint x: 90, endPoint y: 135, distance: 20.5
click at [89, 115] on div at bounding box center [89, 112] width 23 height 23
click at [90, 135] on div at bounding box center [89, 138] width 23 height 23
click at [94, 161] on div at bounding box center [89, 164] width 23 height 23
click at [90, 184] on div at bounding box center [89, 190] width 23 height 23
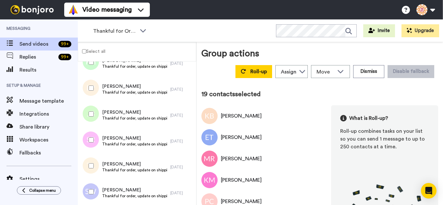
scroll to position [454, 0]
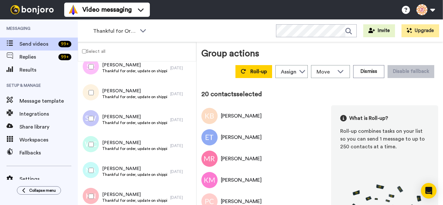
click at [87, 143] on div at bounding box center [89, 144] width 23 height 23
click at [94, 196] on div at bounding box center [89, 196] width 23 height 23
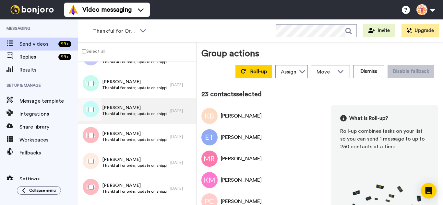
scroll to position [552, 0]
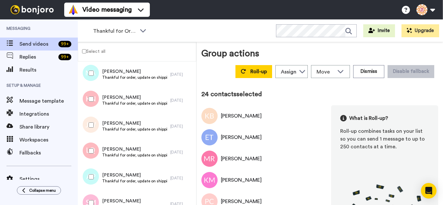
click at [91, 147] on div at bounding box center [89, 151] width 23 height 23
click at [92, 172] on div at bounding box center [89, 177] width 23 height 23
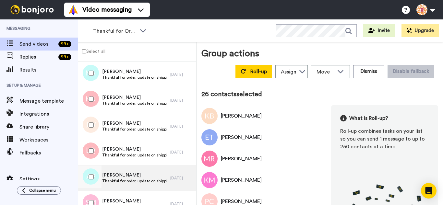
click at [94, 191] on div at bounding box center [89, 179] width 19 height 26
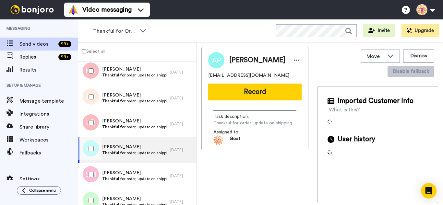
scroll to position [649, 0]
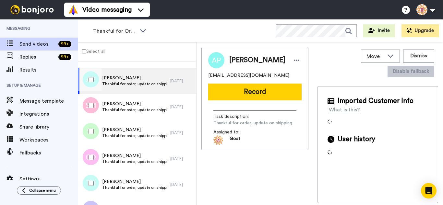
click at [90, 101] on div at bounding box center [89, 105] width 23 height 23
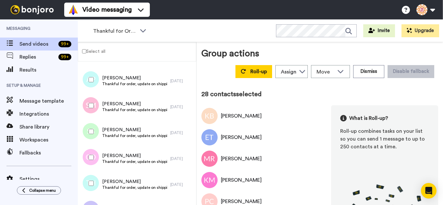
click at [92, 155] on div at bounding box center [89, 157] width 23 height 23
click at [94, 180] on div at bounding box center [89, 183] width 23 height 23
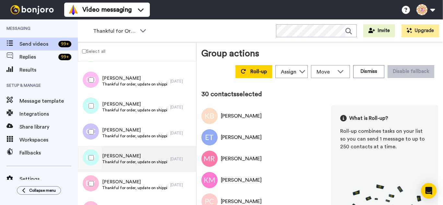
scroll to position [747, 0]
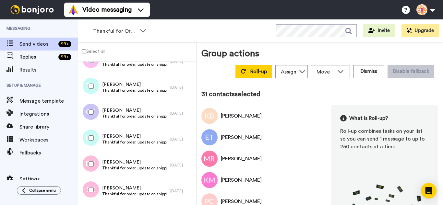
click at [94, 137] on div at bounding box center [89, 138] width 23 height 23
click at [93, 167] on div at bounding box center [89, 164] width 23 height 23
click at [97, 191] on div at bounding box center [89, 190] width 23 height 23
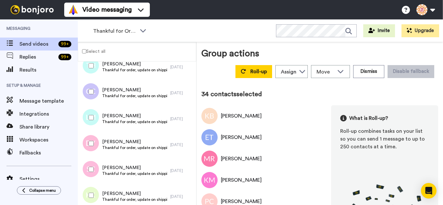
scroll to position [844, 0]
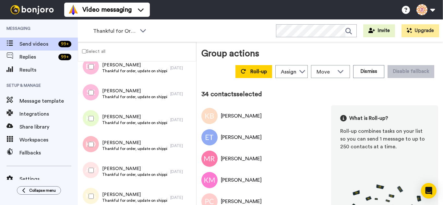
drag, startPoint x: 95, startPoint y: 119, endPoint x: 94, endPoint y: 146, distance: 27.0
click at [95, 120] on div at bounding box center [89, 118] width 23 height 23
click at [94, 146] on div at bounding box center [89, 144] width 23 height 23
drag, startPoint x: 94, startPoint y: 172, endPoint x: 94, endPoint y: 179, distance: 6.2
click at [94, 173] on div at bounding box center [89, 170] width 23 height 23
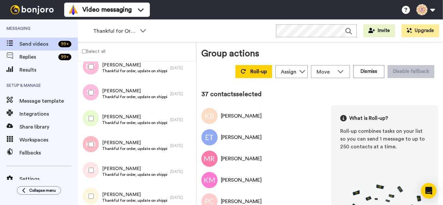
click at [98, 192] on div at bounding box center [89, 196] width 23 height 23
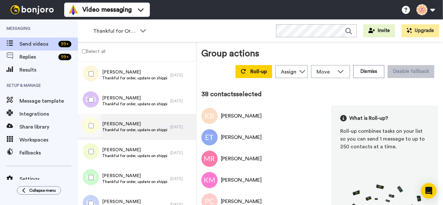
scroll to position [974, 0]
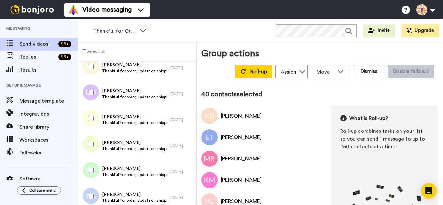
click at [95, 151] on div at bounding box center [89, 144] width 23 height 23
click at [95, 166] on div at bounding box center [89, 170] width 23 height 23
click at [99, 191] on div at bounding box center [89, 196] width 23 height 23
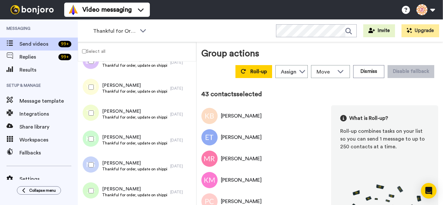
scroll to position [1071, 0]
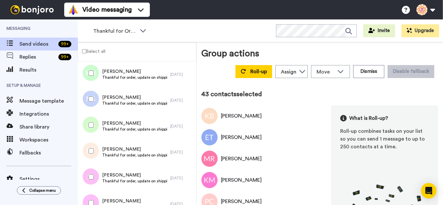
click at [89, 129] on div at bounding box center [89, 125] width 23 height 23
click at [95, 154] on div at bounding box center [89, 151] width 23 height 23
drag, startPoint x: 96, startPoint y: 174, endPoint x: 94, endPoint y: 182, distance: 7.9
click at [95, 175] on div at bounding box center [89, 177] width 23 height 23
click at [95, 199] on div at bounding box center [89, 203] width 23 height 23
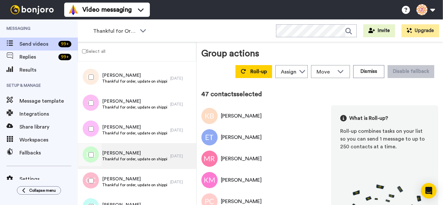
scroll to position [1161, 0]
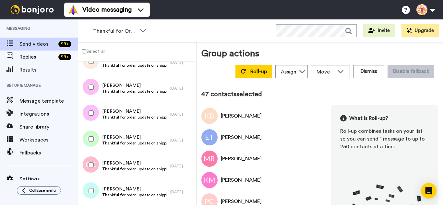
click at [90, 143] on div at bounding box center [89, 139] width 23 height 23
click at [95, 168] on div at bounding box center [89, 165] width 23 height 23
click at [94, 185] on div at bounding box center [89, 191] width 23 height 23
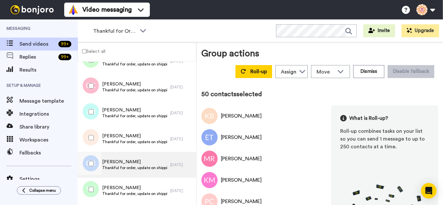
scroll to position [1259, 0]
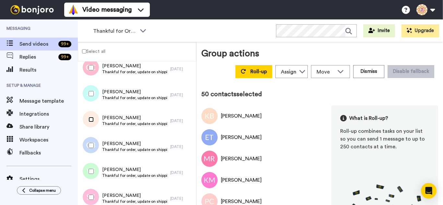
click at [90, 123] on div at bounding box center [89, 119] width 23 height 23
click at [98, 155] on div at bounding box center [89, 145] width 23 height 23
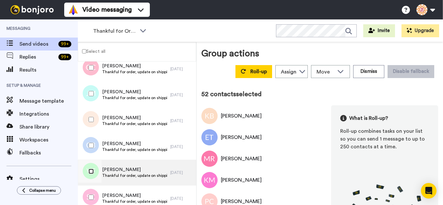
click at [89, 176] on div at bounding box center [89, 171] width 23 height 23
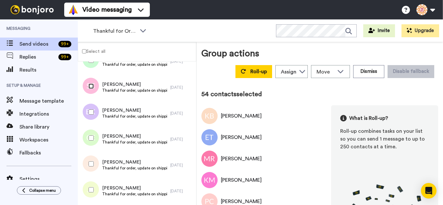
scroll to position [1388, 0]
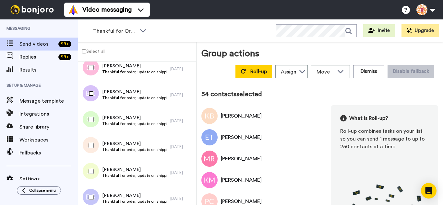
click at [90, 103] on div at bounding box center [89, 93] width 23 height 23
click at [92, 118] on div at bounding box center [89, 119] width 23 height 23
click at [96, 149] on div at bounding box center [89, 145] width 23 height 23
click at [93, 179] on div at bounding box center [89, 171] width 23 height 23
click at [93, 190] on div at bounding box center [89, 197] width 23 height 23
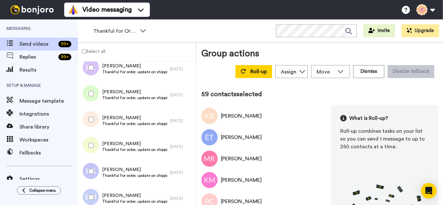
scroll to position [1486, 0]
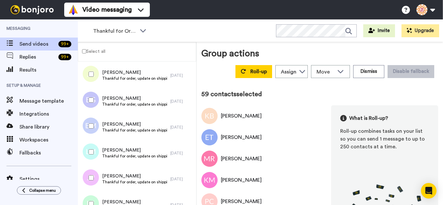
click at [95, 123] on div at bounding box center [89, 126] width 23 height 23
drag, startPoint x: 94, startPoint y: 150, endPoint x: 94, endPoint y: 158, distance: 7.5
click at [94, 151] on div at bounding box center [89, 152] width 23 height 23
click at [93, 176] on div at bounding box center [89, 178] width 23 height 23
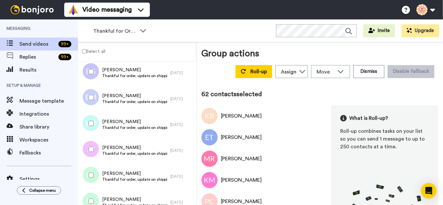
scroll to position [1583, 0]
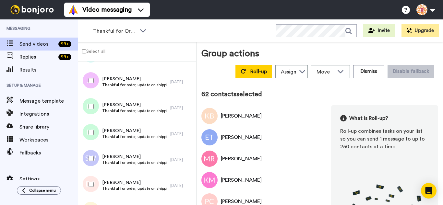
drag, startPoint x: 88, startPoint y: 104, endPoint x: 91, endPoint y: 129, distance: 24.5
click at [88, 105] on div at bounding box center [89, 106] width 23 height 23
click at [92, 137] on div at bounding box center [89, 132] width 23 height 23
click at [91, 155] on div at bounding box center [89, 158] width 23 height 23
click at [93, 180] on div at bounding box center [89, 184] width 23 height 23
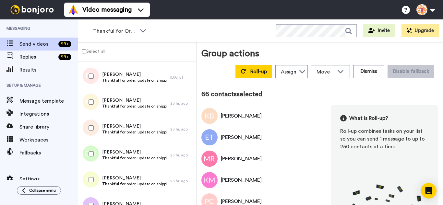
scroll to position [1681, 0]
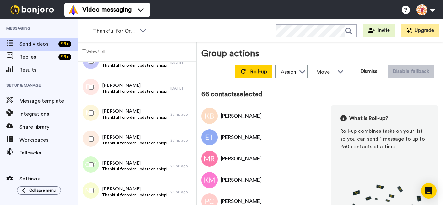
drag, startPoint x: 93, startPoint y: 121, endPoint x: 93, endPoint y: 129, distance: 8.1
click at [93, 121] on div at bounding box center [89, 113] width 23 height 23
drag, startPoint x: 94, startPoint y: 140, endPoint x: 94, endPoint y: 147, distance: 7.1
click at [94, 140] on div at bounding box center [89, 139] width 23 height 23
click at [96, 189] on div at bounding box center [89, 191] width 23 height 23
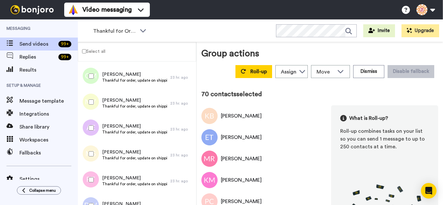
scroll to position [1778, 0]
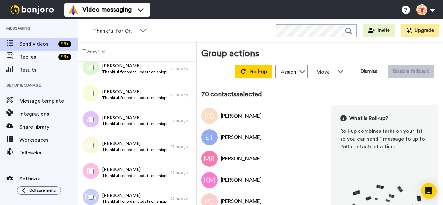
click at [90, 123] on div at bounding box center [89, 119] width 23 height 23
click at [94, 150] on div at bounding box center [89, 145] width 23 height 23
drag, startPoint x: 91, startPoint y: 164, endPoint x: 91, endPoint y: 177, distance: 13.0
click at [90, 168] on div at bounding box center [89, 171] width 23 height 23
click at [94, 198] on div at bounding box center [89, 197] width 23 height 23
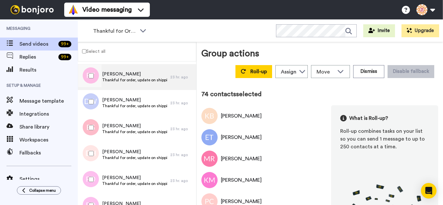
scroll to position [1875, 0]
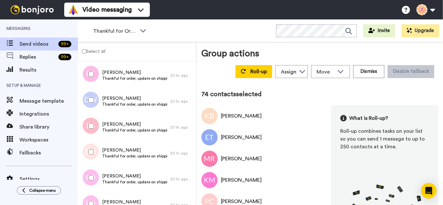
click at [87, 124] on div at bounding box center [89, 126] width 23 height 23
click at [95, 201] on div at bounding box center [89, 204] width 23 height 23
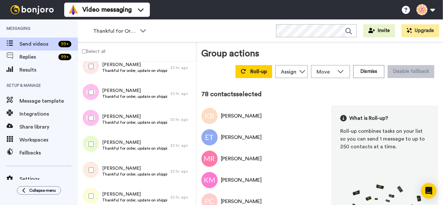
scroll to position [1973, 0]
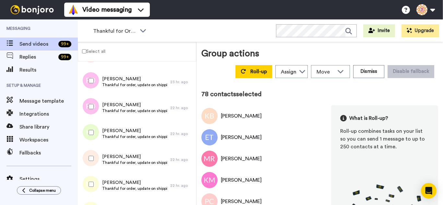
drag, startPoint x: 95, startPoint y: 131, endPoint x: 95, endPoint y: 143, distance: 11.0
click at [95, 133] on div at bounding box center [89, 132] width 23 height 23
drag, startPoint x: 95, startPoint y: 158, endPoint x: 95, endPoint y: 161, distance: 3.6
click at [95, 158] on div at bounding box center [89, 158] width 23 height 23
click at [94, 182] on div at bounding box center [89, 184] width 23 height 23
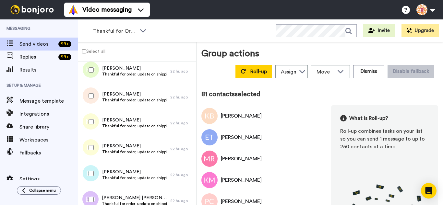
scroll to position [2070, 0]
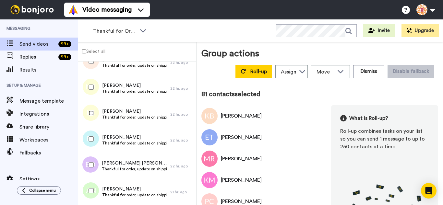
click at [90, 117] on div at bounding box center [89, 113] width 23 height 23
click at [90, 168] on div at bounding box center [89, 165] width 23 height 23
click at [93, 195] on div at bounding box center [89, 191] width 23 height 23
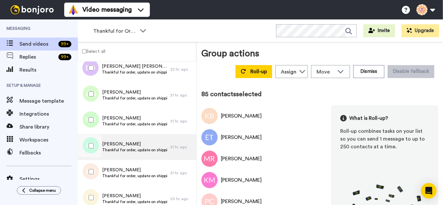
scroll to position [2167, 0]
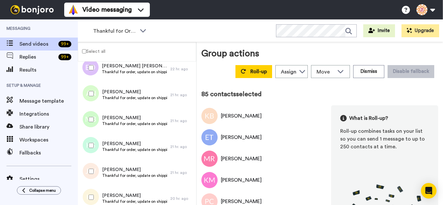
click at [96, 123] on div at bounding box center [89, 119] width 23 height 23
click at [94, 147] on div at bounding box center [89, 145] width 23 height 23
drag, startPoint x: 91, startPoint y: 175, endPoint x: 91, endPoint y: 179, distance: 3.3
click at [91, 175] on div at bounding box center [89, 171] width 23 height 23
click at [95, 200] on div at bounding box center [89, 197] width 23 height 23
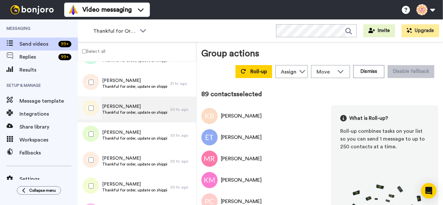
scroll to position [2265, 0]
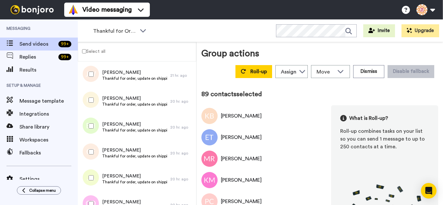
click at [93, 156] on div at bounding box center [89, 152] width 23 height 23
click at [92, 174] on div at bounding box center [89, 178] width 23 height 23
click at [95, 197] on div at bounding box center [89, 204] width 23 height 23
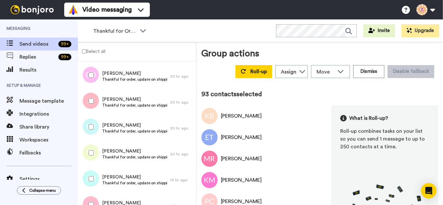
scroll to position [2395, 0]
click at [88, 104] on div at bounding box center [89, 100] width 23 height 23
click at [92, 129] on div at bounding box center [89, 126] width 23 height 23
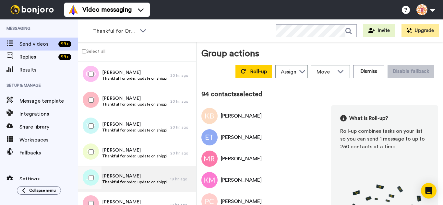
drag, startPoint x: 95, startPoint y: 153, endPoint x: 94, endPoint y: 167, distance: 14.0
click at [94, 154] on div at bounding box center [89, 152] width 23 height 23
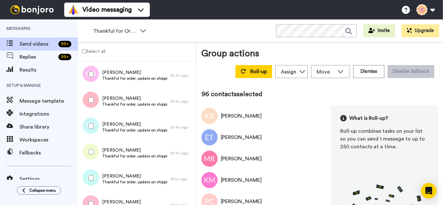
click at [95, 180] on div at bounding box center [89, 178] width 23 height 23
drag, startPoint x: 98, startPoint y: 203, endPoint x: 99, endPoint y: 198, distance: 5.0
click at [97, 202] on div at bounding box center [89, 204] width 23 height 23
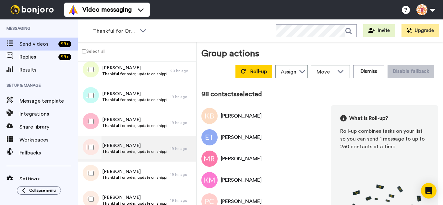
scroll to position [2492, 0]
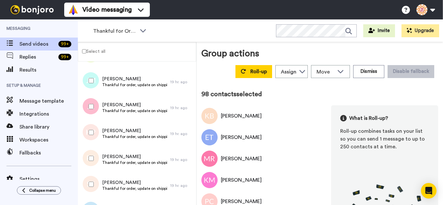
click at [93, 130] on div at bounding box center [89, 132] width 23 height 23
click at [94, 161] on div at bounding box center [89, 158] width 23 height 23
click at [95, 183] on div at bounding box center [89, 184] width 23 height 23
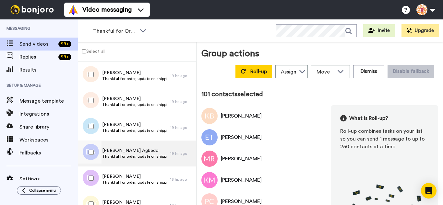
scroll to position [2589, 0]
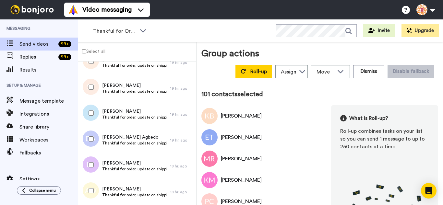
click at [87, 116] on div at bounding box center [89, 113] width 23 height 23
click at [90, 136] on div at bounding box center [89, 139] width 23 height 23
click at [92, 168] on div at bounding box center [89, 165] width 23 height 23
click at [93, 186] on div at bounding box center [89, 191] width 23 height 23
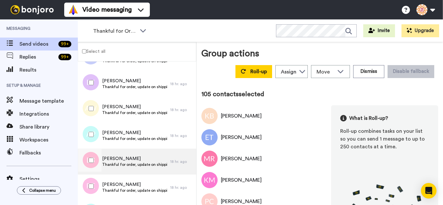
scroll to position [2687, 0]
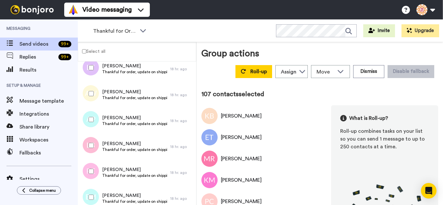
click at [93, 168] on div at bounding box center [89, 171] width 23 height 23
click at [98, 192] on div at bounding box center [89, 197] width 23 height 23
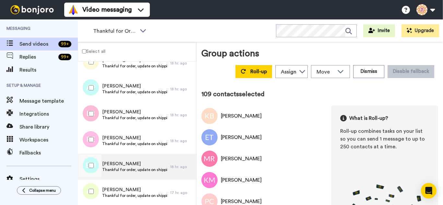
scroll to position [2784, 0]
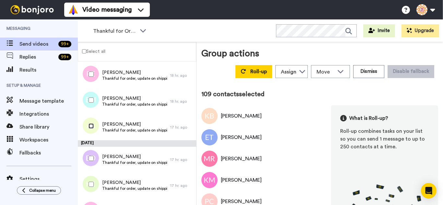
click at [90, 130] on div at bounding box center [89, 126] width 23 height 23
click at [91, 162] on div at bounding box center [89, 158] width 23 height 23
click at [95, 185] on div at bounding box center [89, 184] width 23 height 23
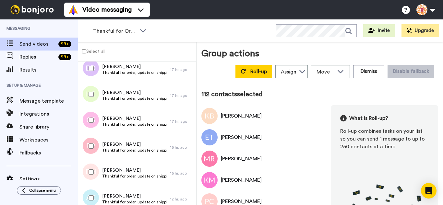
scroll to position [2882, 0]
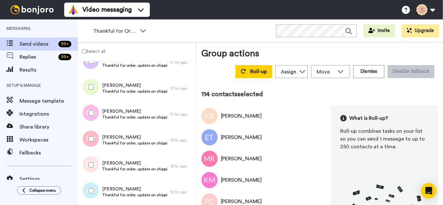
click at [92, 187] on div at bounding box center [89, 191] width 23 height 23
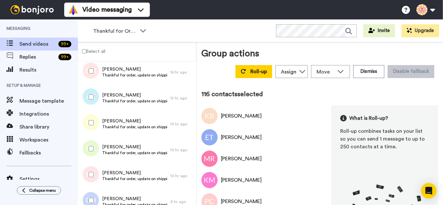
scroll to position [2979, 0]
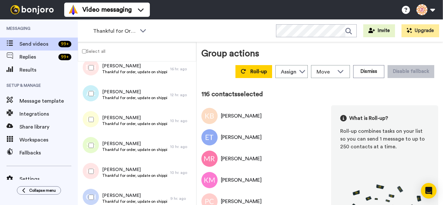
click at [89, 127] on div at bounding box center [89, 119] width 23 height 23
click at [93, 155] on div at bounding box center [89, 145] width 23 height 23
click at [91, 192] on div at bounding box center [89, 197] width 23 height 23
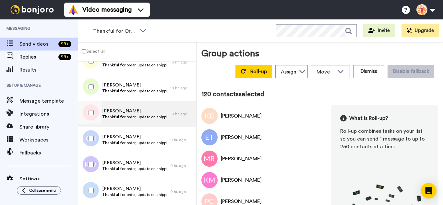
scroll to position [3044, 0]
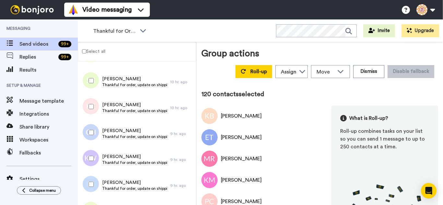
drag, startPoint x: 97, startPoint y: 160, endPoint x: 95, endPoint y: 174, distance: 14.2
click at [97, 160] on div at bounding box center [89, 158] width 23 height 23
click at [94, 182] on div at bounding box center [89, 184] width 23 height 23
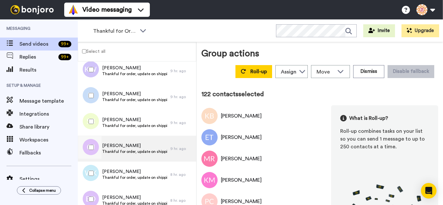
scroll to position [3141, 0]
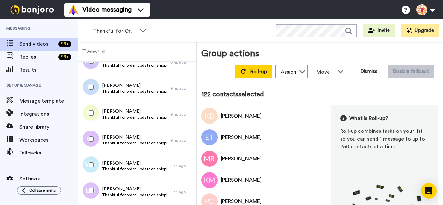
click at [93, 118] on div at bounding box center [89, 113] width 23 height 23
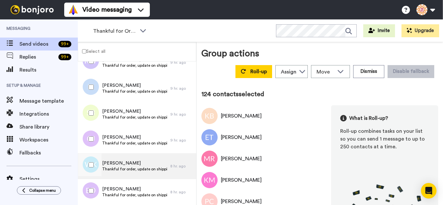
click at [91, 164] on div at bounding box center [89, 165] width 23 height 23
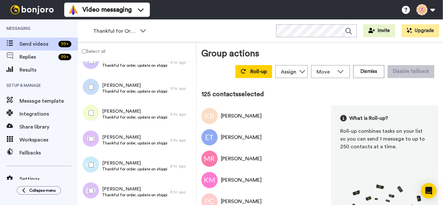
drag, startPoint x: 93, startPoint y: 185, endPoint x: 99, endPoint y: 176, distance: 10.8
click at [94, 186] on div at bounding box center [89, 191] width 23 height 23
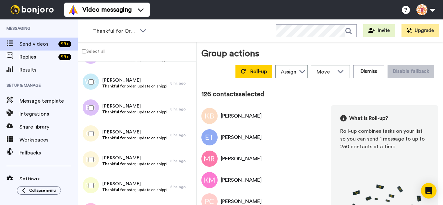
scroll to position [3239, 0]
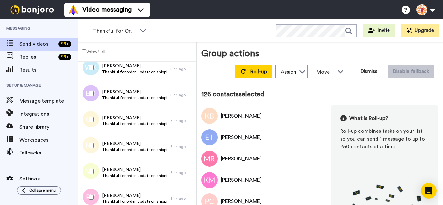
drag, startPoint x: 91, startPoint y: 123, endPoint x: 91, endPoint y: 139, distance: 15.3
click at [91, 127] on div at bounding box center [89, 119] width 23 height 23
drag, startPoint x: 93, startPoint y: 168, endPoint x: 97, endPoint y: 197, distance: 29.2
click at [93, 169] on div at bounding box center [89, 171] width 23 height 23
click at [97, 199] on div at bounding box center [89, 197] width 23 height 23
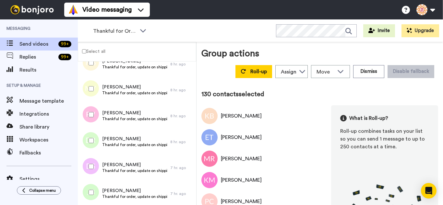
scroll to position [3336, 0]
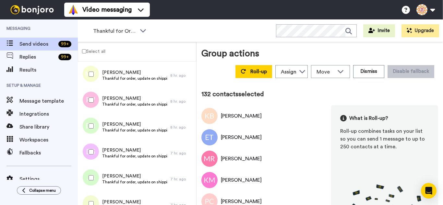
drag, startPoint x: 95, startPoint y: 180, endPoint x: 95, endPoint y: 185, distance: 4.9
click at [95, 181] on div at bounding box center [89, 178] width 23 height 23
click at [96, 200] on div at bounding box center [89, 204] width 23 height 23
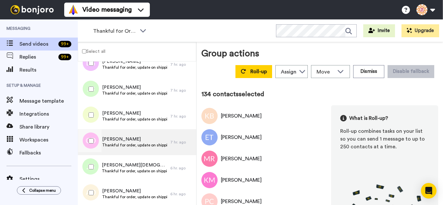
scroll to position [3433, 0]
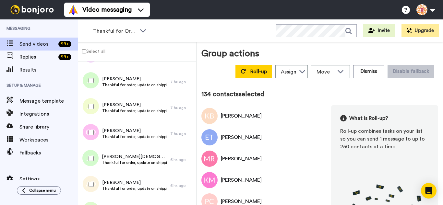
drag, startPoint x: 88, startPoint y: 133, endPoint x: 91, endPoint y: 155, distance: 22.4
click at [88, 134] on div at bounding box center [89, 132] width 23 height 23
click at [93, 181] on div at bounding box center [89, 184] width 23 height 23
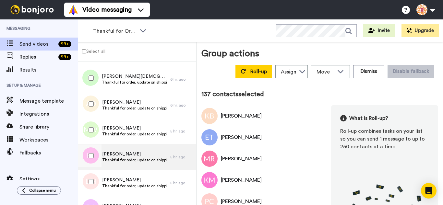
scroll to position [3531, 0]
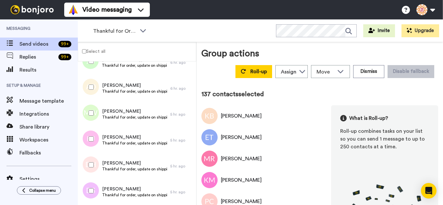
drag, startPoint x: 94, startPoint y: 107, endPoint x: 97, endPoint y: 137, distance: 29.7
click at [94, 108] on div at bounding box center [89, 113] width 23 height 23
click at [97, 140] on div at bounding box center [89, 139] width 23 height 23
drag, startPoint x: 92, startPoint y: 162, endPoint x: 93, endPoint y: 171, distance: 9.3
click at [92, 162] on div at bounding box center [89, 165] width 23 height 23
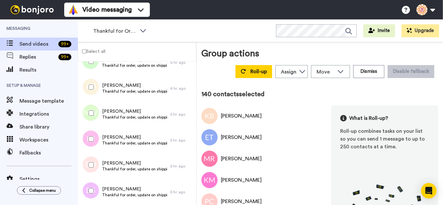
click at [95, 190] on div at bounding box center [89, 191] width 23 height 23
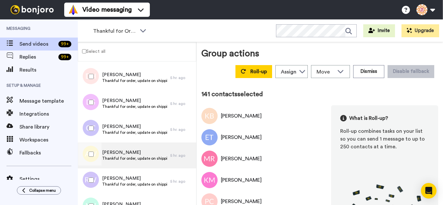
scroll to position [3628, 0]
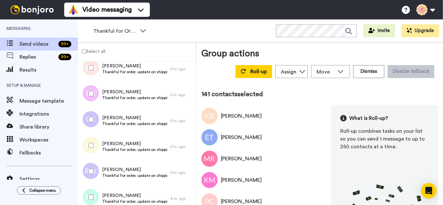
drag, startPoint x: 94, startPoint y: 121, endPoint x: 96, endPoint y: 151, distance: 29.9
click at [94, 127] on div at bounding box center [89, 119] width 23 height 23
click at [96, 151] on div at bounding box center [89, 145] width 23 height 23
drag, startPoint x: 95, startPoint y: 171, endPoint x: 96, endPoint y: 190, distance: 18.8
click at [95, 173] on div at bounding box center [89, 171] width 23 height 23
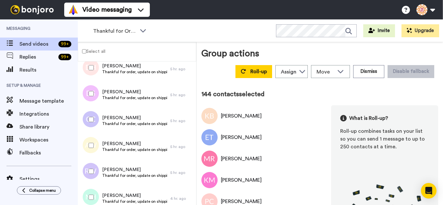
click at [95, 193] on div at bounding box center [89, 197] width 23 height 23
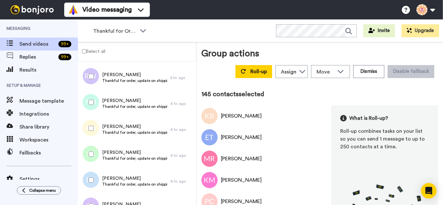
scroll to position [3726, 0]
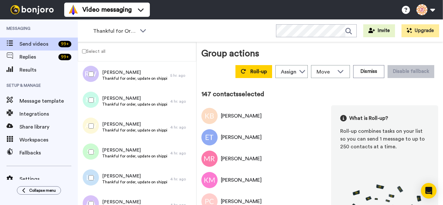
click at [93, 180] on div at bounding box center [89, 178] width 23 height 23
click at [93, 171] on div at bounding box center [89, 178] width 23 height 23
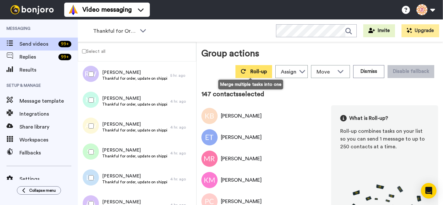
click at [247, 75] on button "Roll-up" at bounding box center [254, 71] width 37 height 13
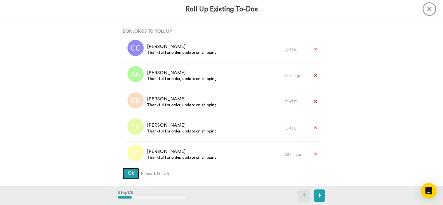
click at [123, 168] on button "Ok" at bounding box center [131, 174] width 17 height 12
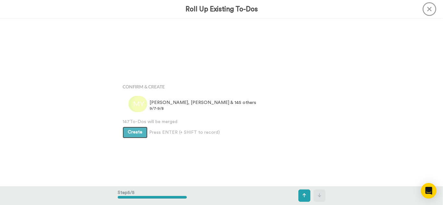
scroll to position [672, 0]
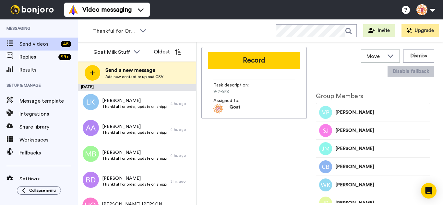
click at [242, 60] on button "Record" at bounding box center [254, 60] width 92 height 17
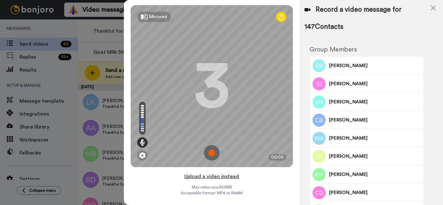
click at [234, 176] on button "Upload a video instead" at bounding box center [211, 177] width 59 height 8
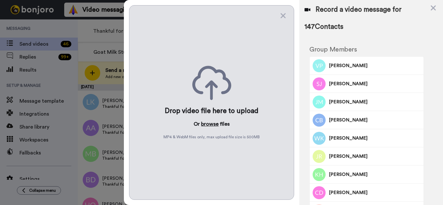
click at [212, 126] on button "browse" at bounding box center [210, 124] width 18 height 8
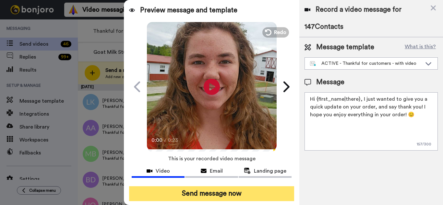
click at [206, 194] on button "Send message now" at bounding box center [211, 194] width 165 height 15
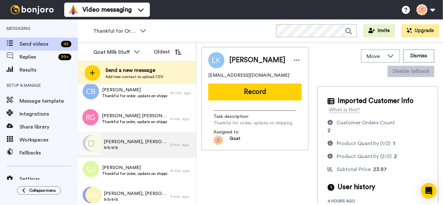
scroll to position [613, 0]
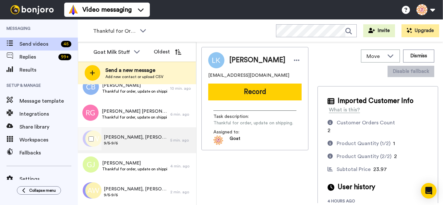
click at [159, 143] on span "9/5-9/6" at bounding box center [135, 143] width 63 height 5
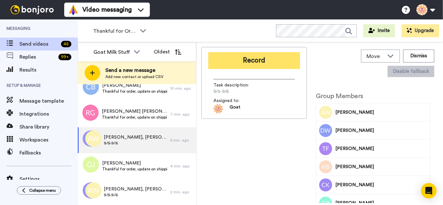
click at [269, 61] on button "Record" at bounding box center [254, 60] width 92 height 17
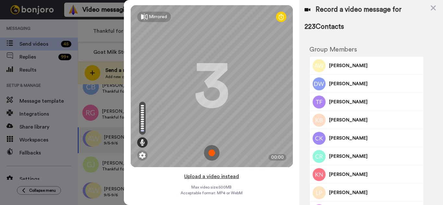
click at [228, 177] on button "Upload a video instead" at bounding box center [211, 177] width 59 height 8
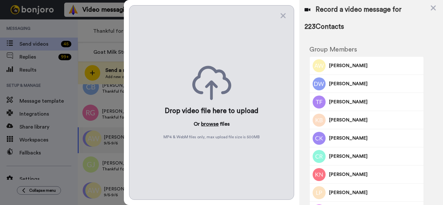
click at [205, 127] on button "browse" at bounding box center [210, 124] width 18 height 8
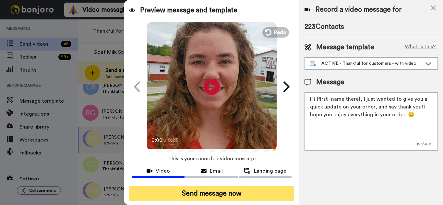
click at [237, 190] on button "Send message now" at bounding box center [211, 194] width 165 height 15
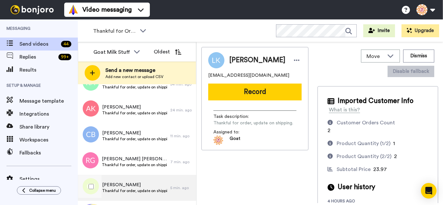
scroll to position [587, 0]
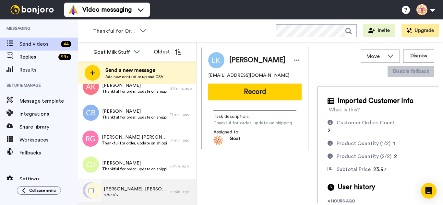
click at [162, 197] on div "[PERSON_NAME], [PERSON_NAME] & 220 others 9/5-9/6" at bounding box center [124, 193] width 93 height 26
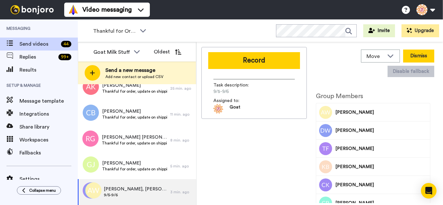
click at [409, 58] on button "Dismiss" at bounding box center [418, 56] width 31 height 13
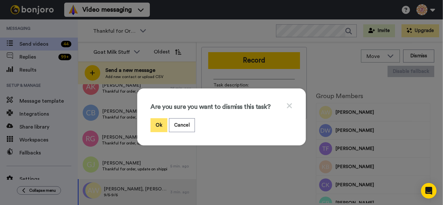
click at [152, 122] on button "Ok" at bounding box center [159, 125] width 17 height 14
